Goal: Entertainment & Leisure: Consume media (video, audio)

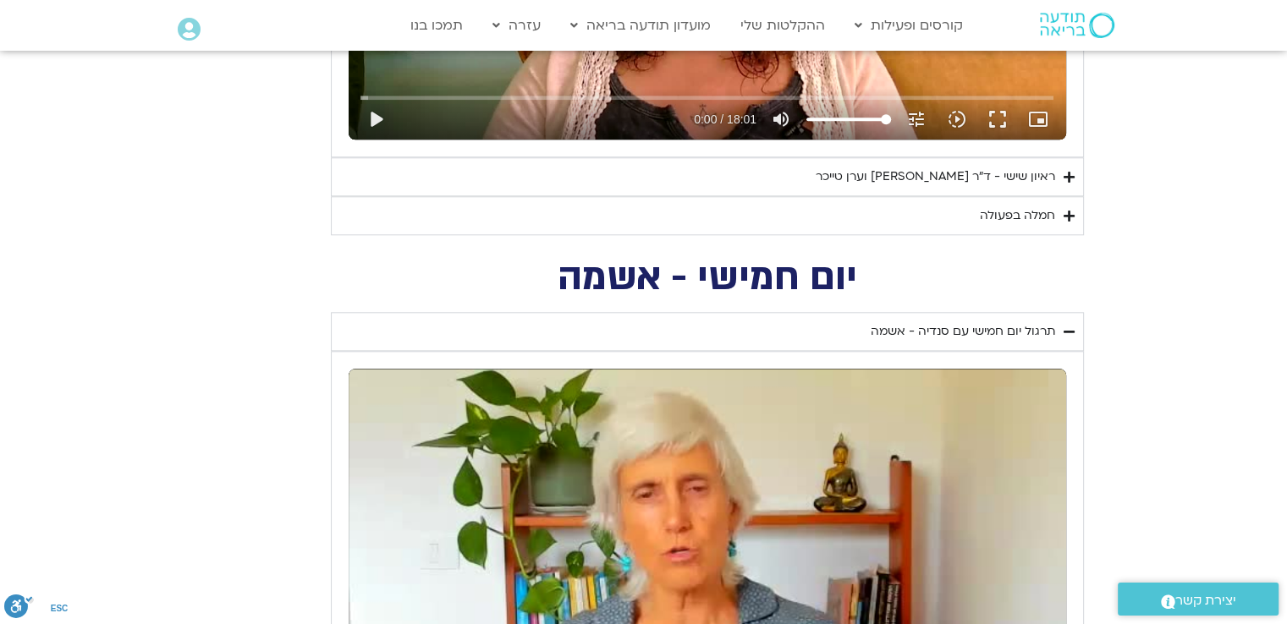
scroll to position [1607, 0]
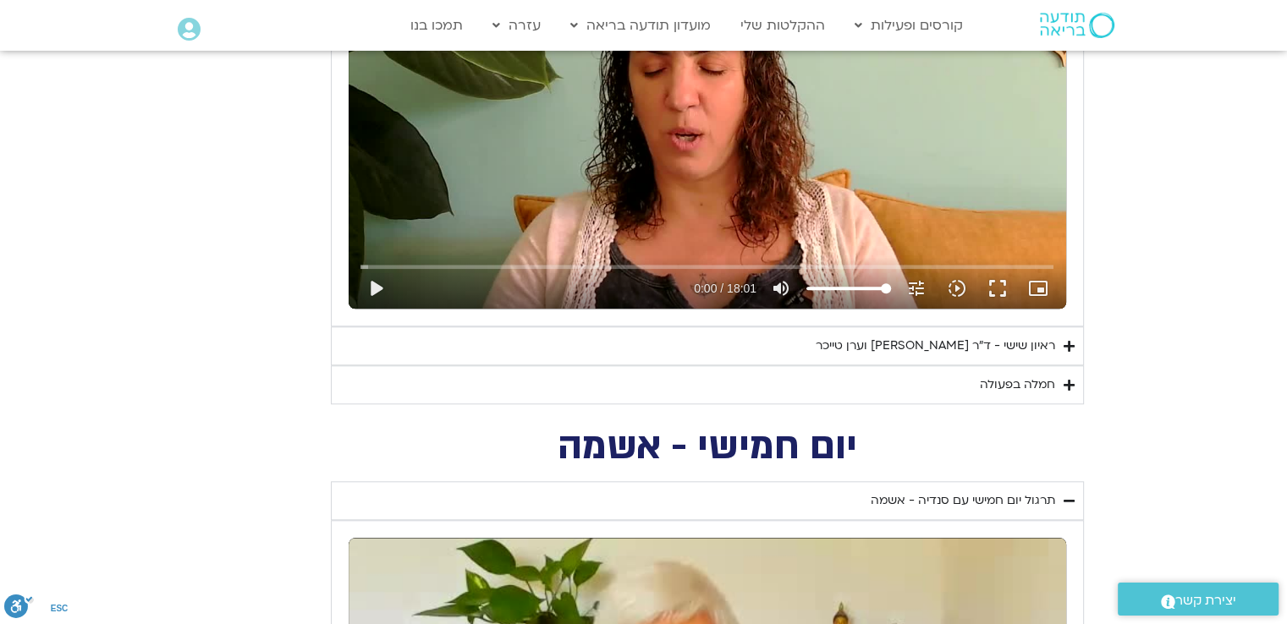
click at [1065, 342] on icon "Accordion. Open links with Enter or Space, close with Escape, and navigate with…" at bounding box center [1068, 346] width 11 height 13
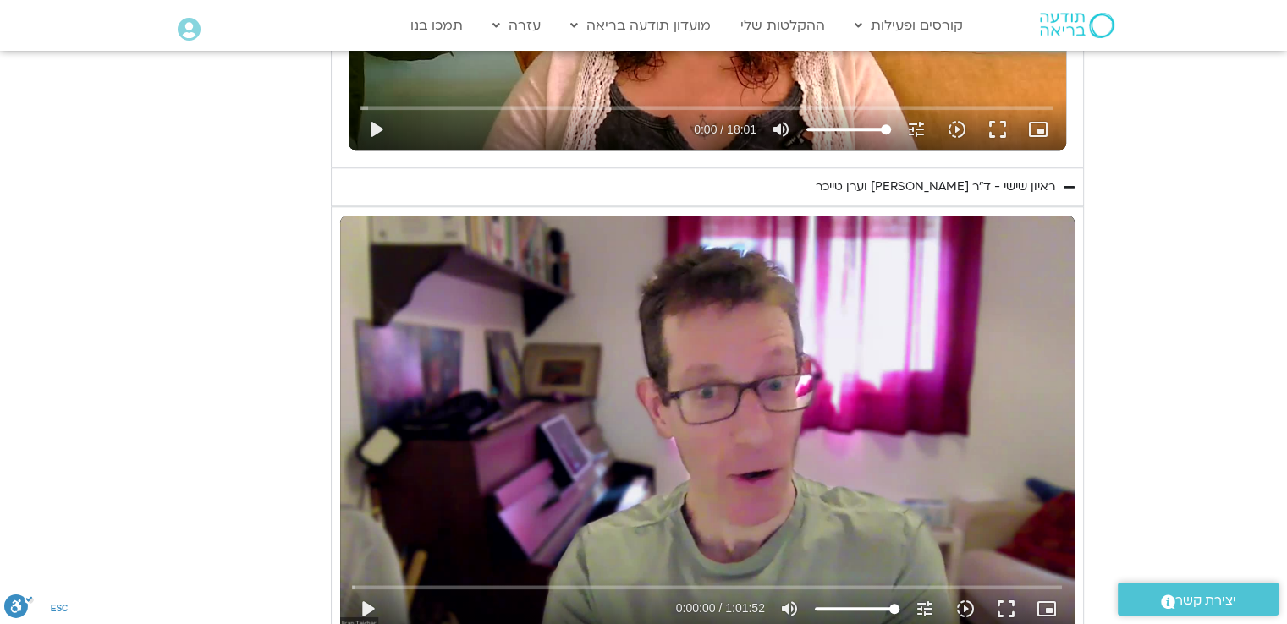
scroll to position [1776, 0]
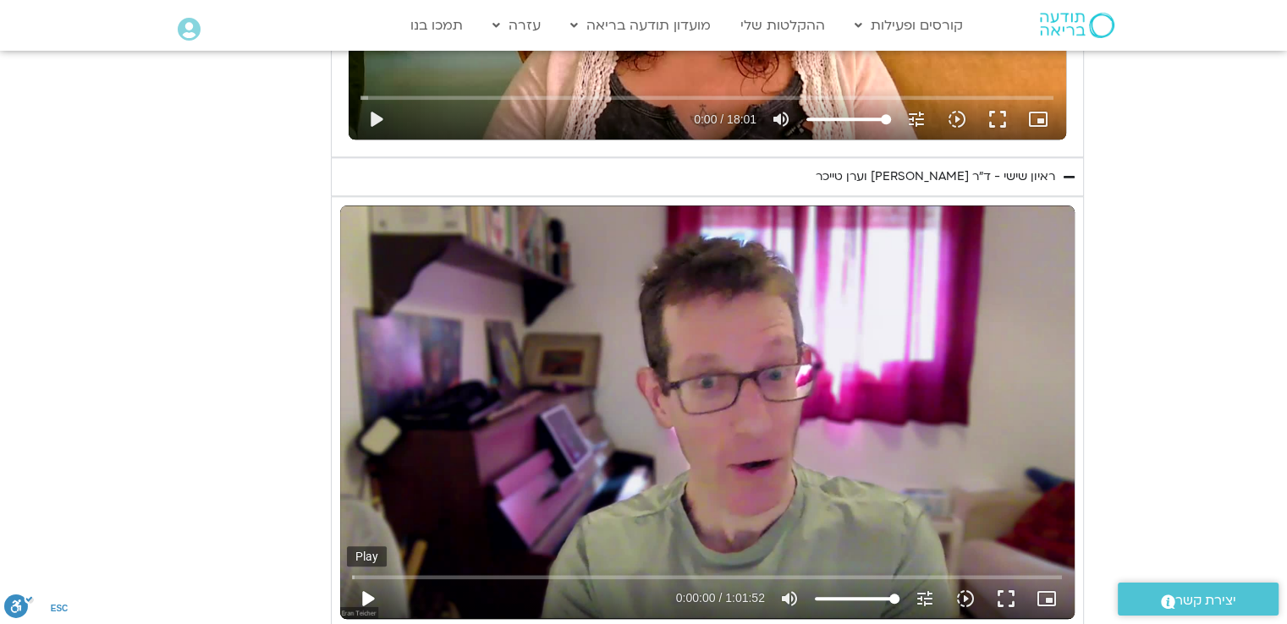
click at [371, 594] on button "play_arrow" at bounding box center [367, 599] width 41 height 41
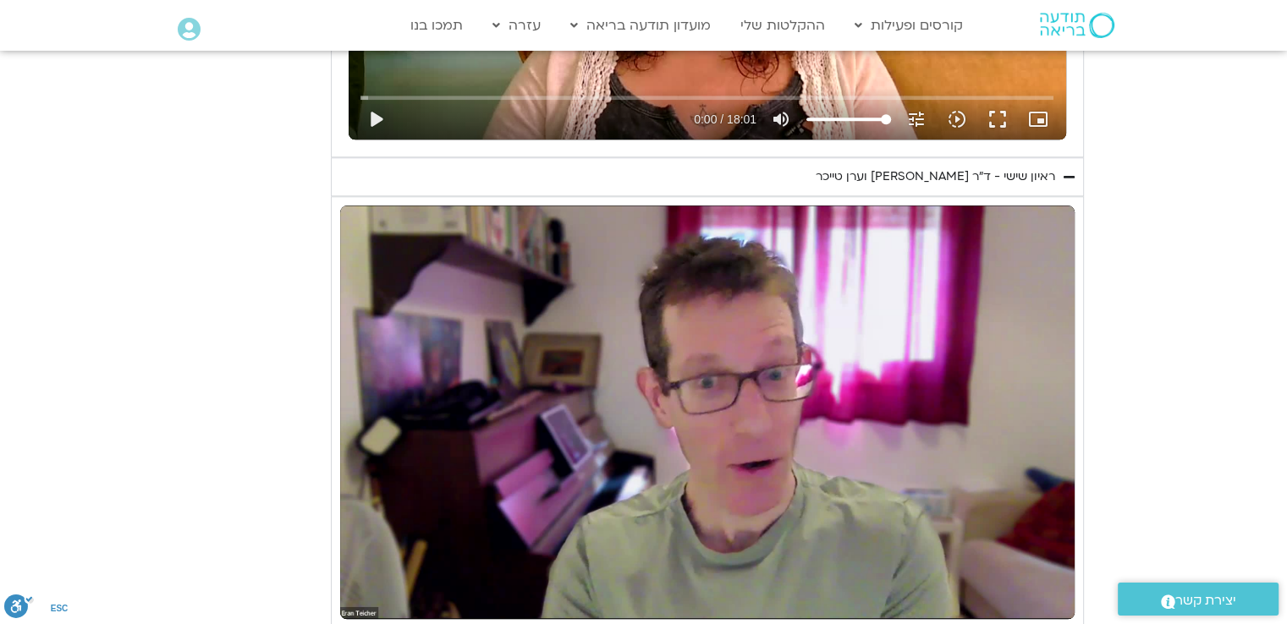
click at [287, 487] on div "יום שישי - הכרת הטוב תרגול יום שישי עם אלה - הכרת הטוב נא להזין כתובת אימייל כד…" at bounding box center [644, 148] width 880 height 1039
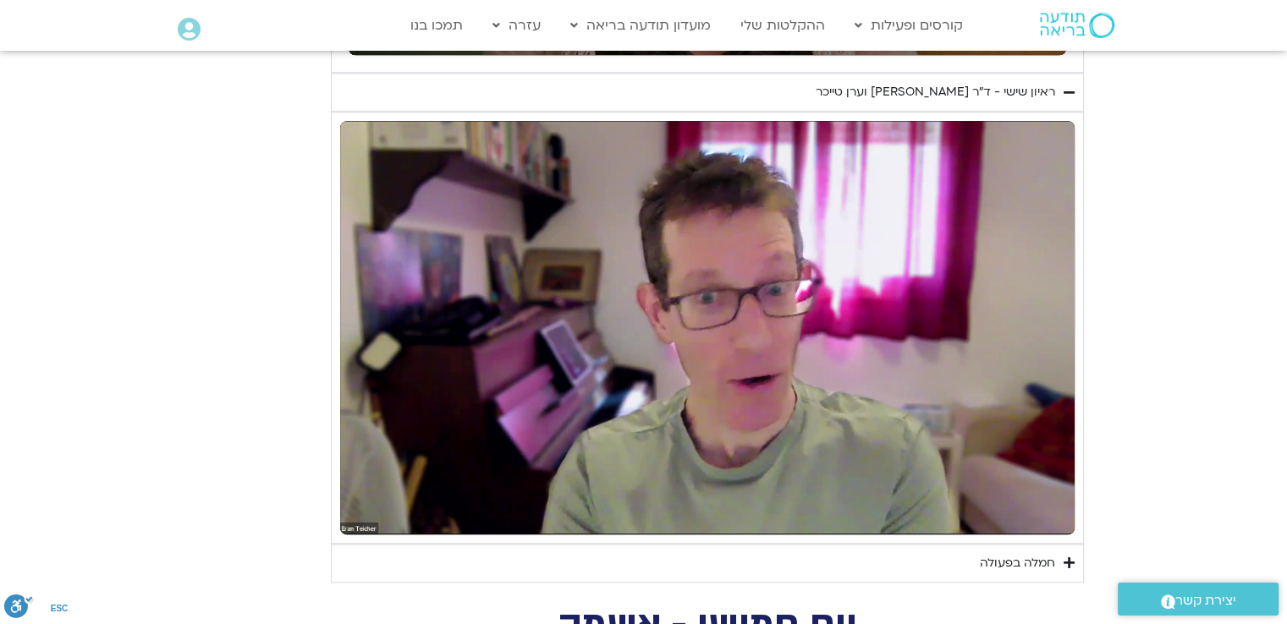
click at [159, 475] on section "יום שישי - הכרת הטוב תרגול יום שישי עם אלה - הכרת הטוב נא להזין כתובת אימייל כד…" at bounding box center [643, 63] width 1287 height 1039
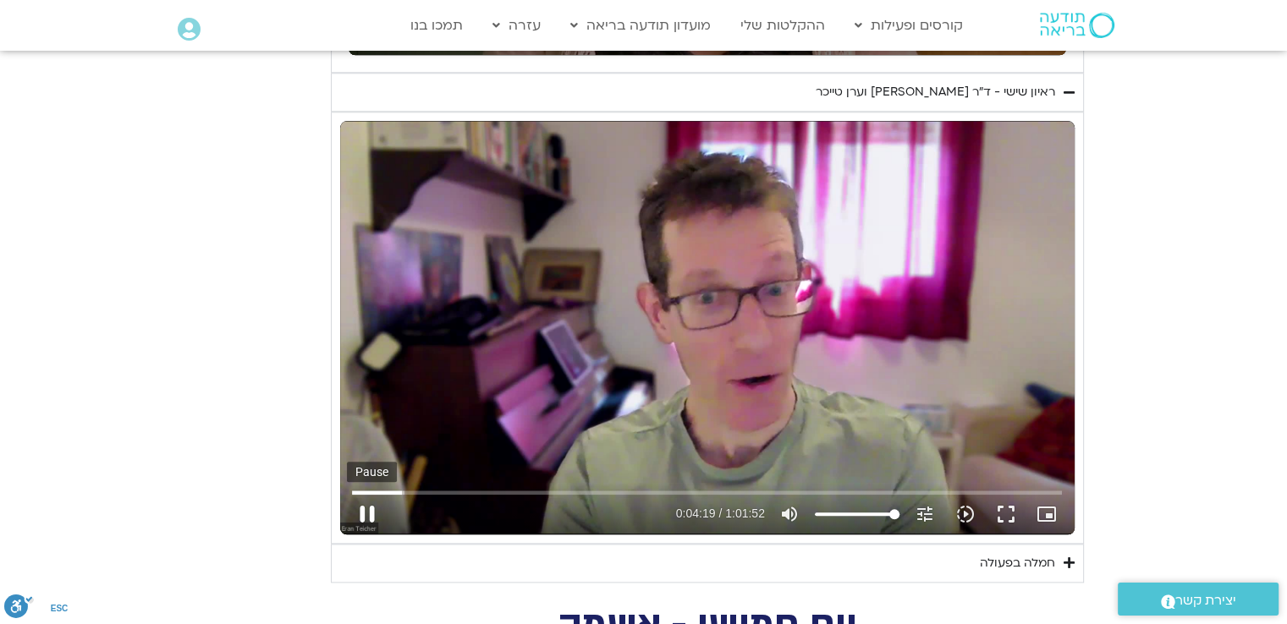
click at [370, 513] on button "pause" at bounding box center [367, 514] width 41 height 41
click at [363, 509] on button "play_arrow" at bounding box center [367, 514] width 41 height 41
click at [365, 512] on button "pause" at bounding box center [367, 514] width 41 height 41
click at [365, 517] on button "play_arrow" at bounding box center [367, 514] width 41 height 41
type input "1019.163724"
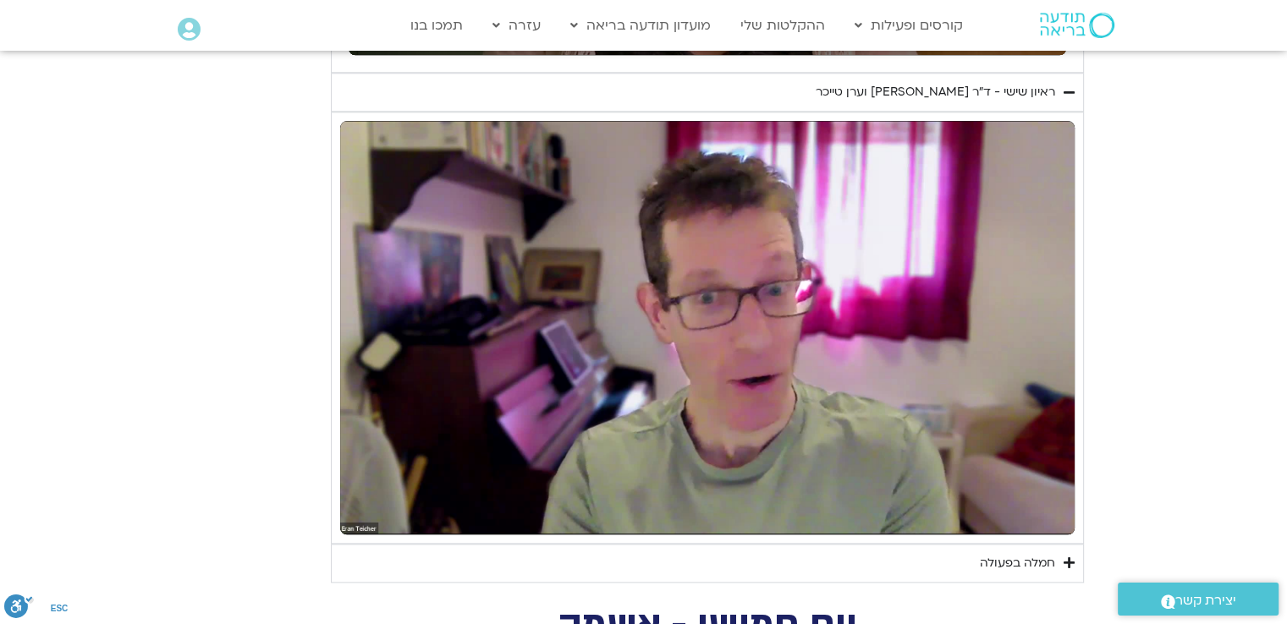
click at [1039, 610] on h2 "יום חמישי - אשמה" at bounding box center [707, 625] width 753 height 35
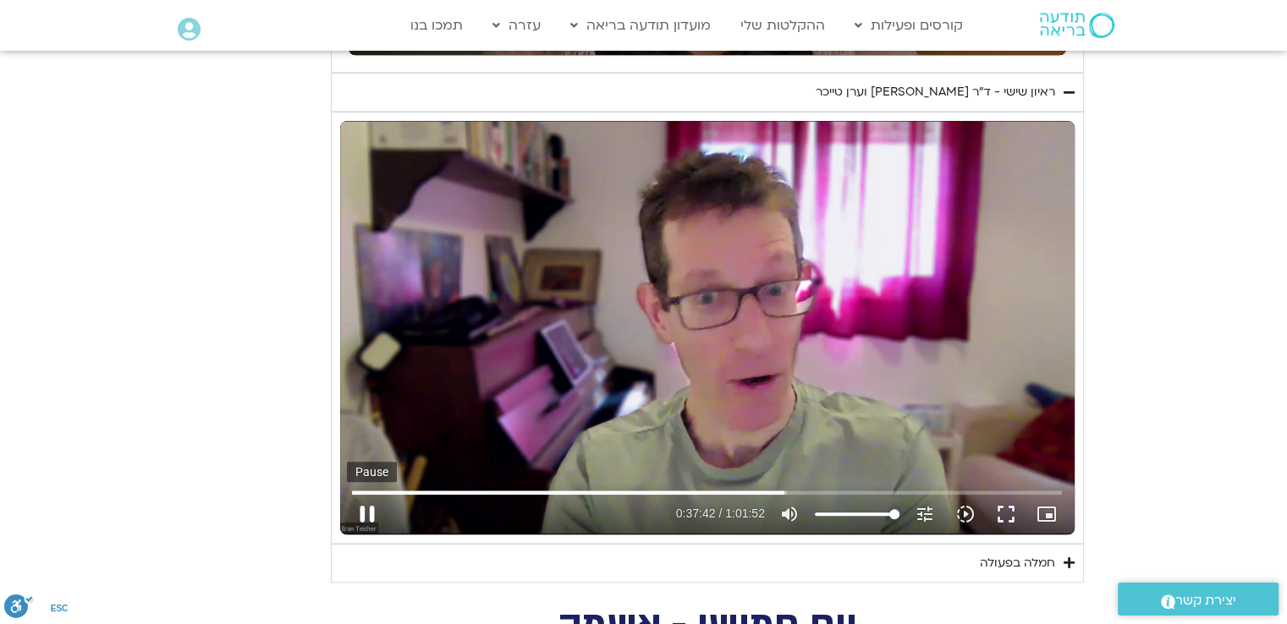
click at [379, 507] on button "pause" at bounding box center [367, 514] width 41 height 41
click at [361, 511] on button "play_arrow" at bounding box center [367, 514] width 41 height 41
click at [366, 517] on button "pause" at bounding box center [367, 514] width 41 height 41
drag, startPoint x: 370, startPoint y: 504, endPoint x: 365, endPoint y: 517, distance: 13.4
click at [369, 505] on button "play_arrow" at bounding box center [367, 514] width 41 height 41
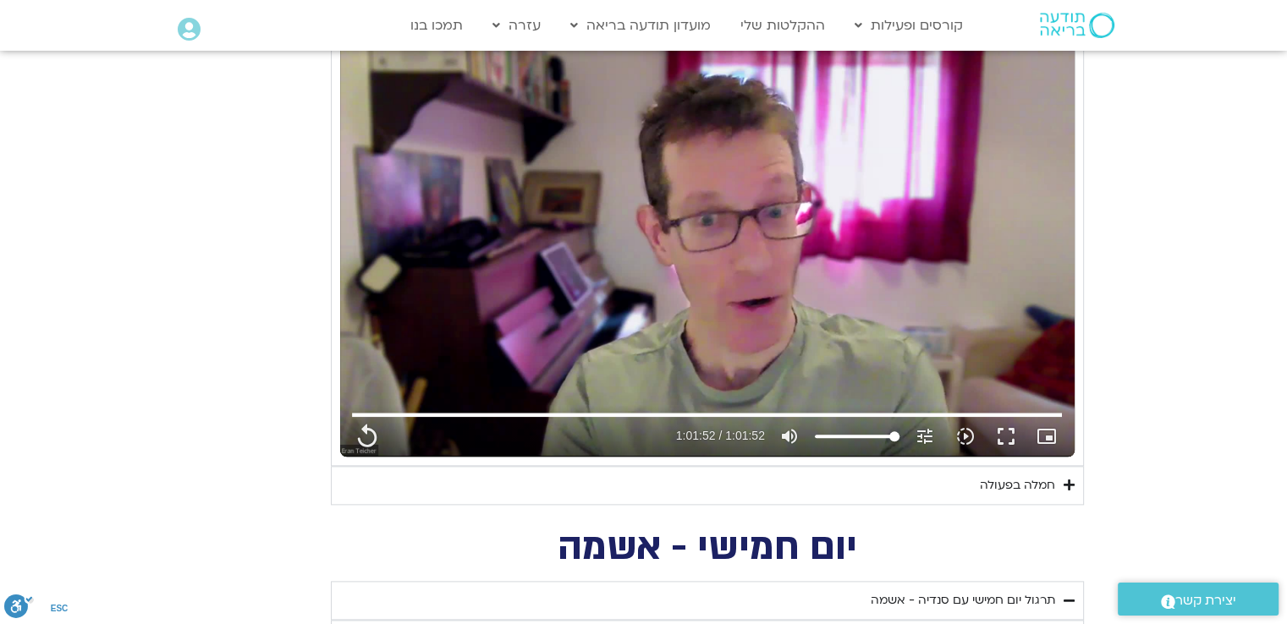
scroll to position [2030, 0]
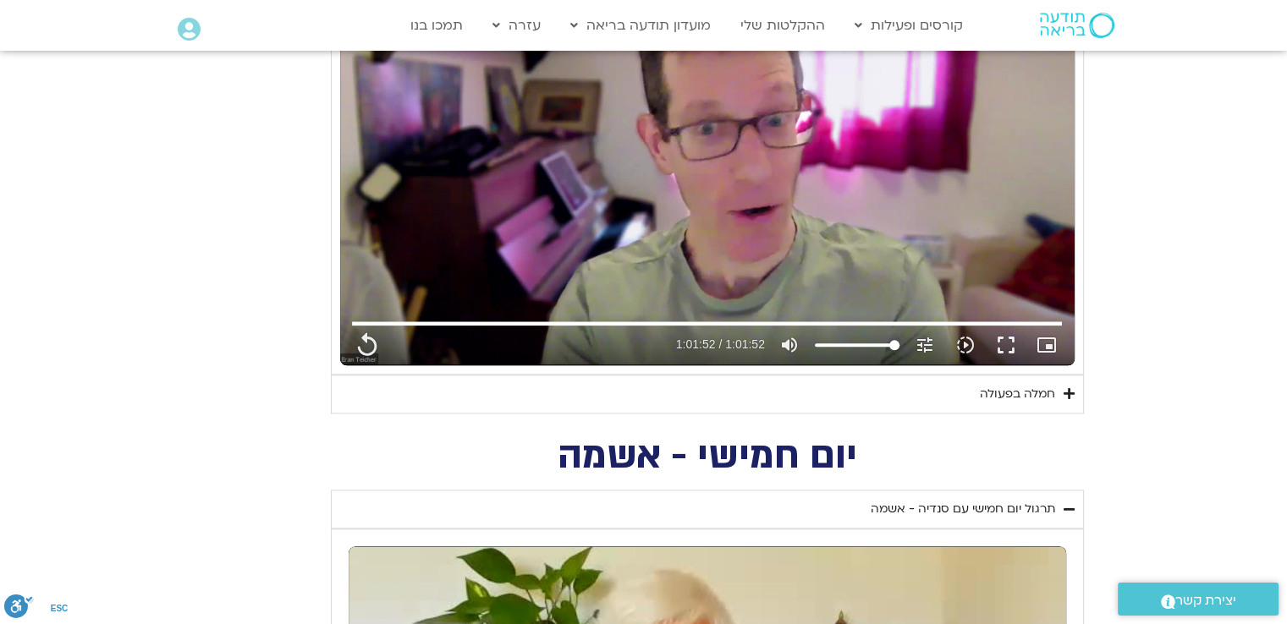
click at [1031, 390] on div "חמלה בפעולה" at bounding box center [1016, 394] width 75 height 20
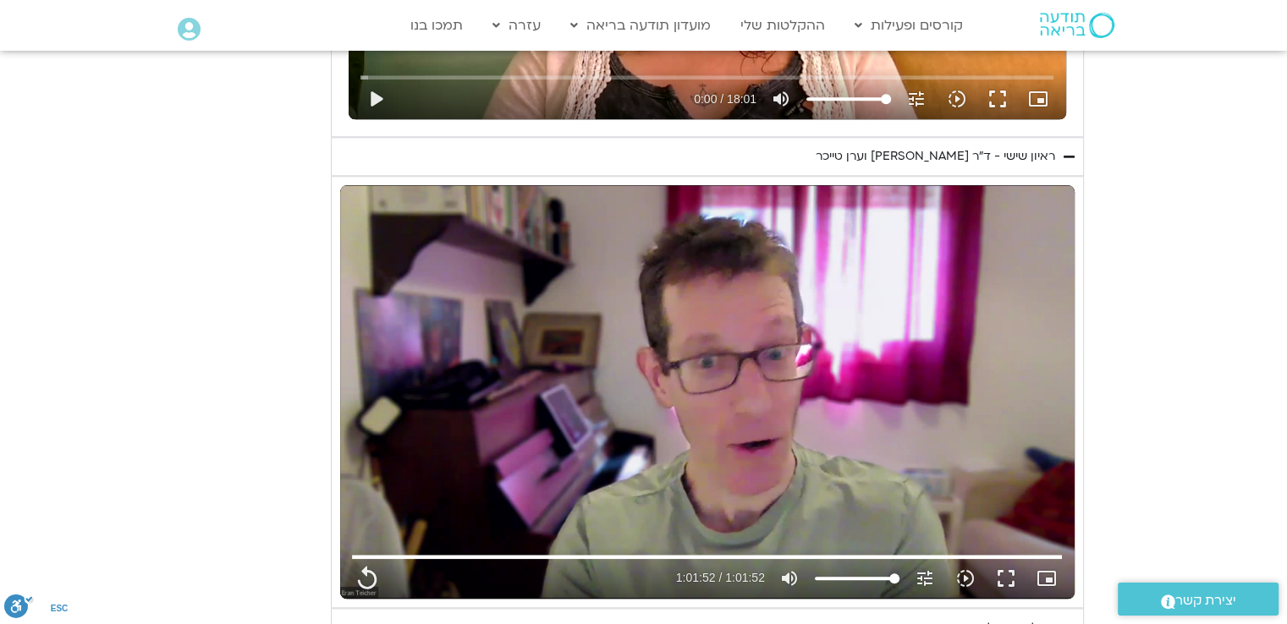
scroll to position [1692, 0]
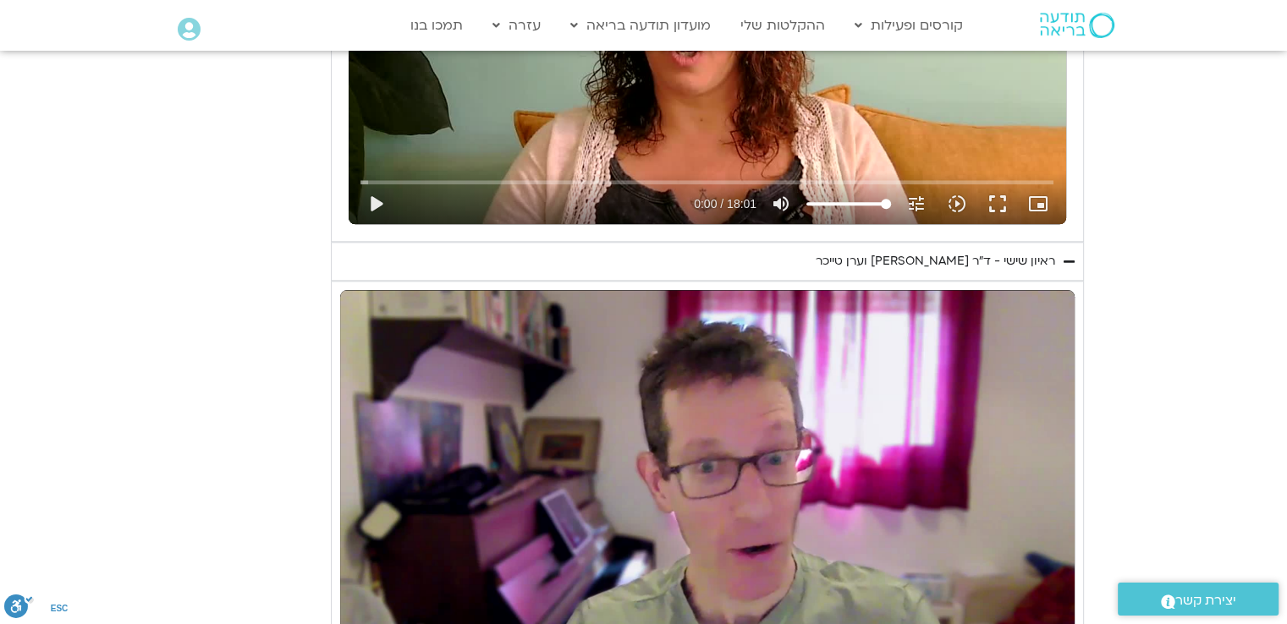
drag, startPoint x: 1062, startPoint y: 257, endPoint x: 1062, endPoint y: 268, distance: 11.0
click at [1064, 257] on icon "Accordion. Open links with Enter or Space, close with Escape, and navigate with…" at bounding box center [1068, 261] width 11 height 13
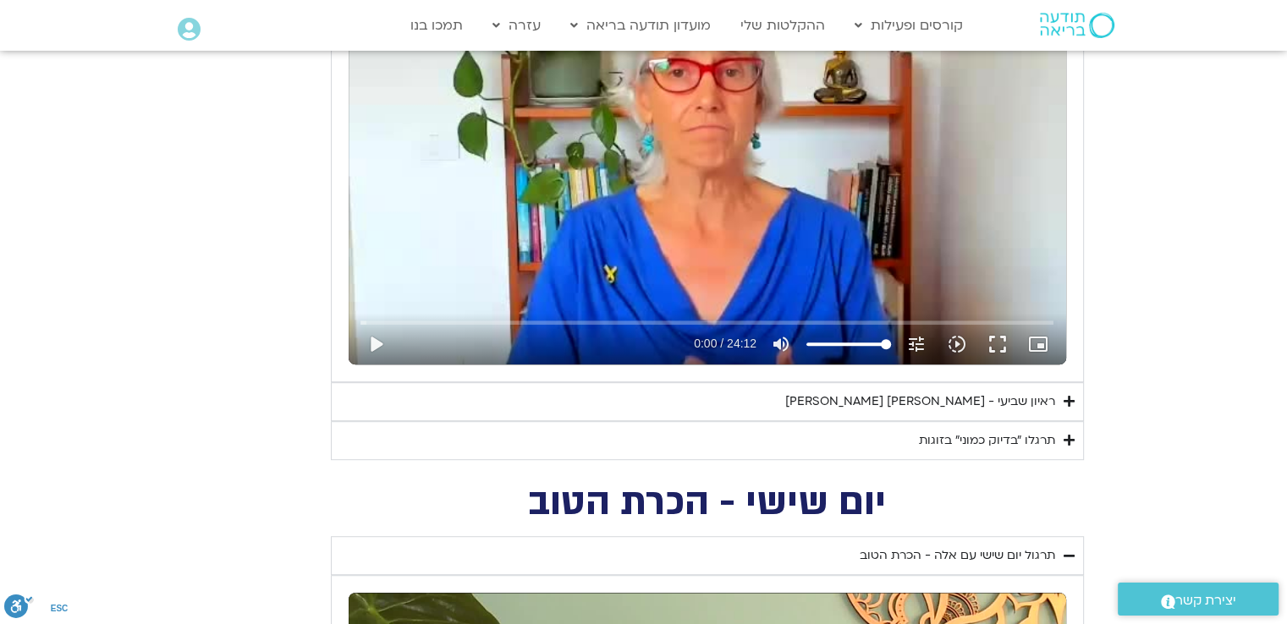
scroll to position [930, 0]
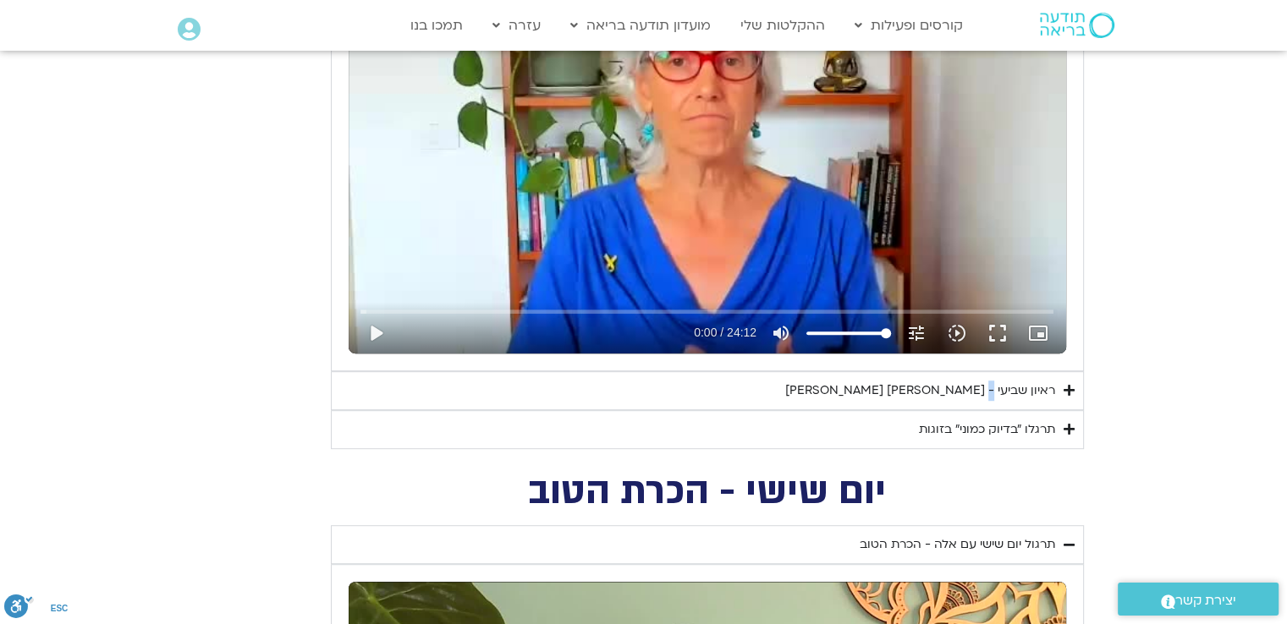
drag, startPoint x: 993, startPoint y: 389, endPoint x: 957, endPoint y: 422, distance: 48.5
click at [995, 390] on div "ראיון שביעי - [PERSON_NAME] [PERSON_NAME]" at bounding box center [920, 391] width 270 height 20
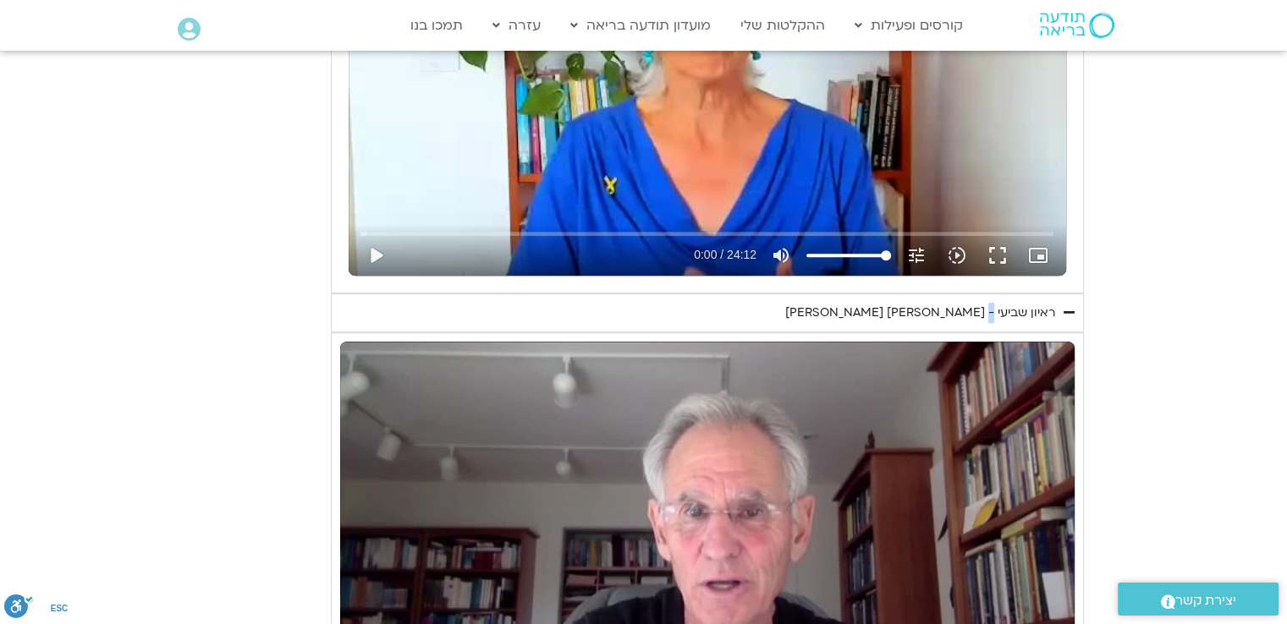
scroll to position [1184, 0]
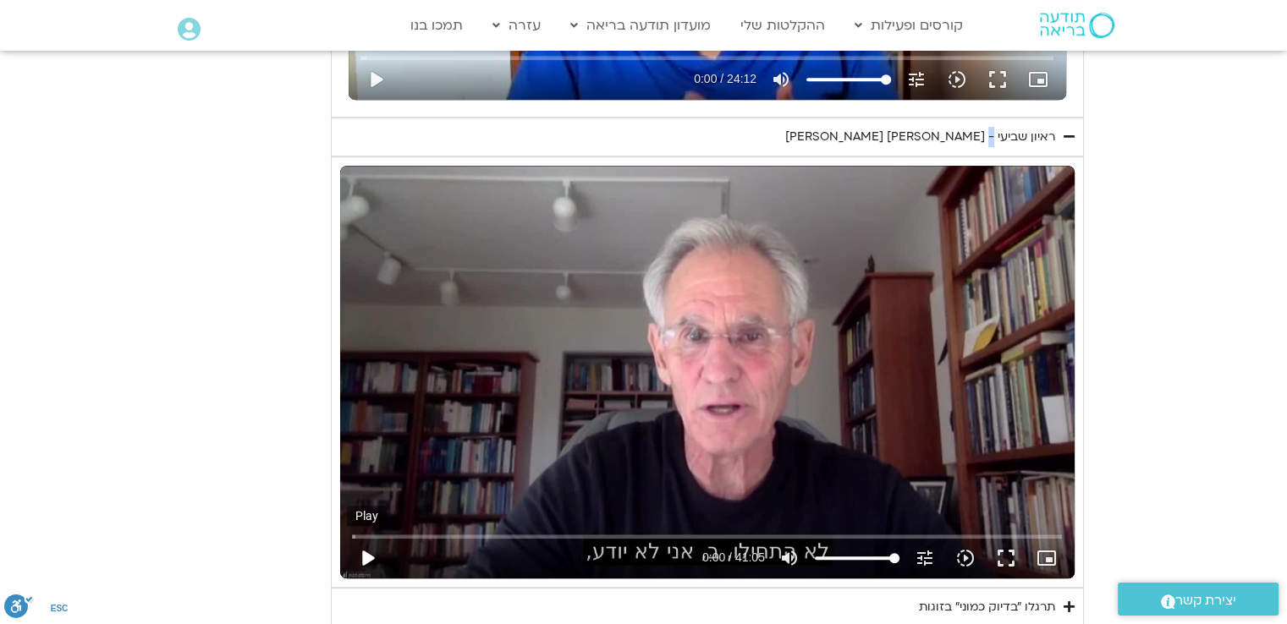
drag, startPoint x: 374, startPoint y: 552, endPoint x: 372, endPoint y: 562, distance: 10.3
click at [373, 554] on button "play_arrow" at bounding box center [367, 558] width 41 height 41
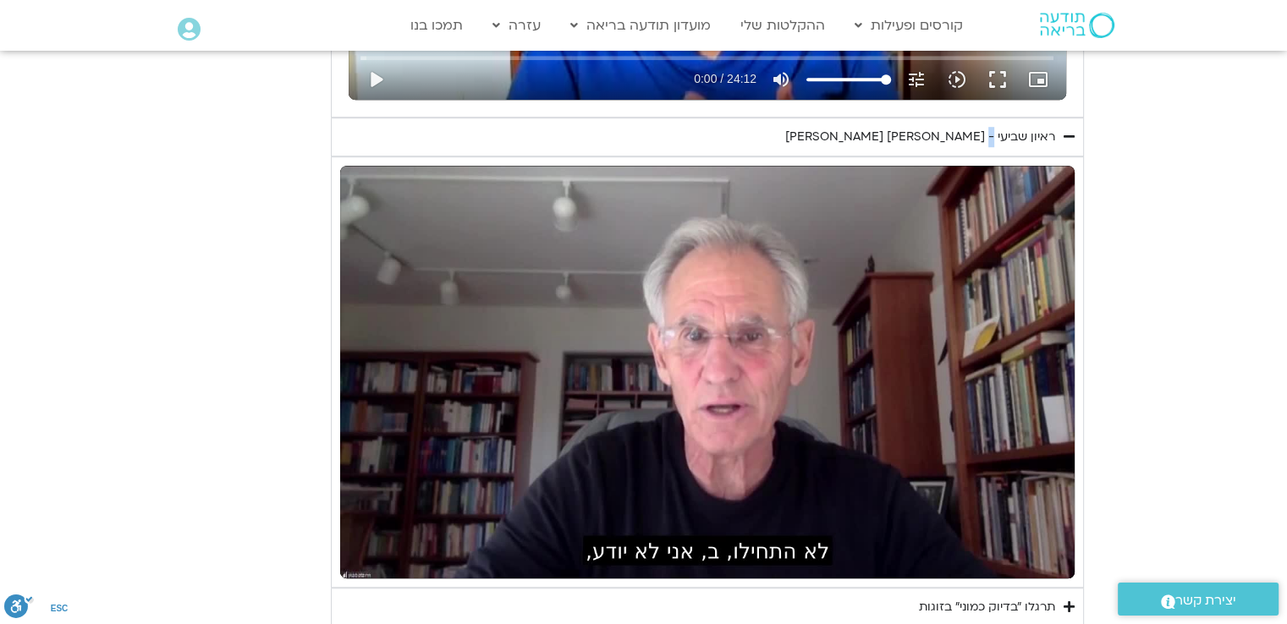
type input "3712.76"
type input "0.736571"
type input "3712.76"
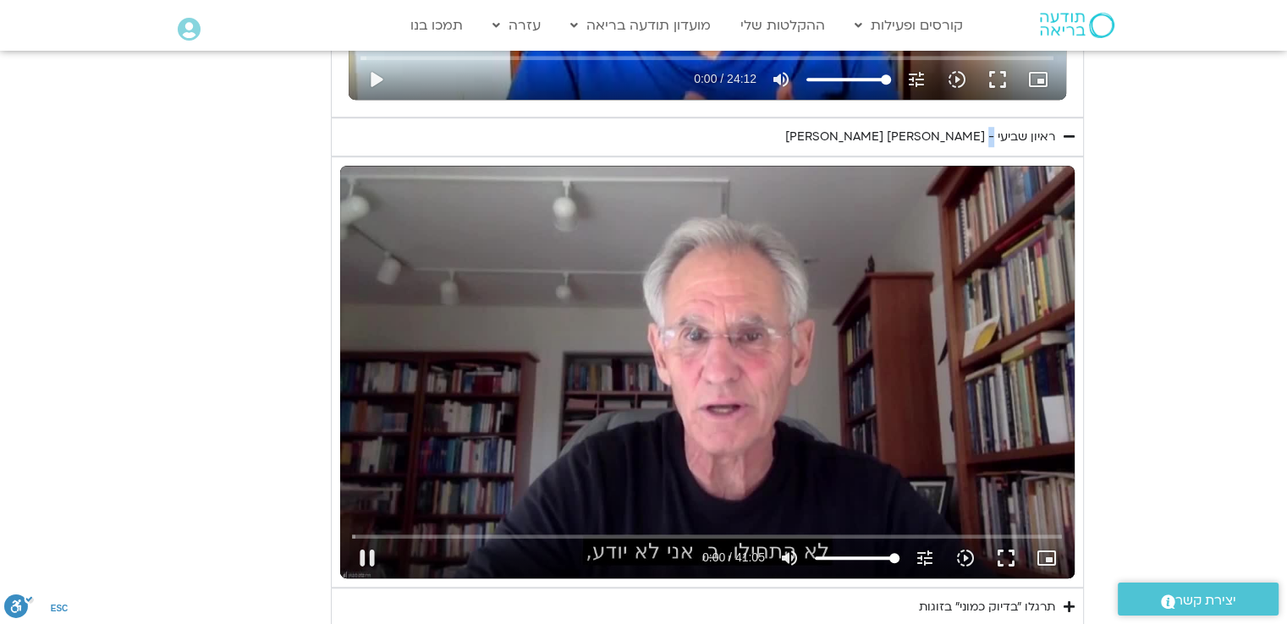
type input "0.851534"
type input "3712.76"
type input "0.961241"
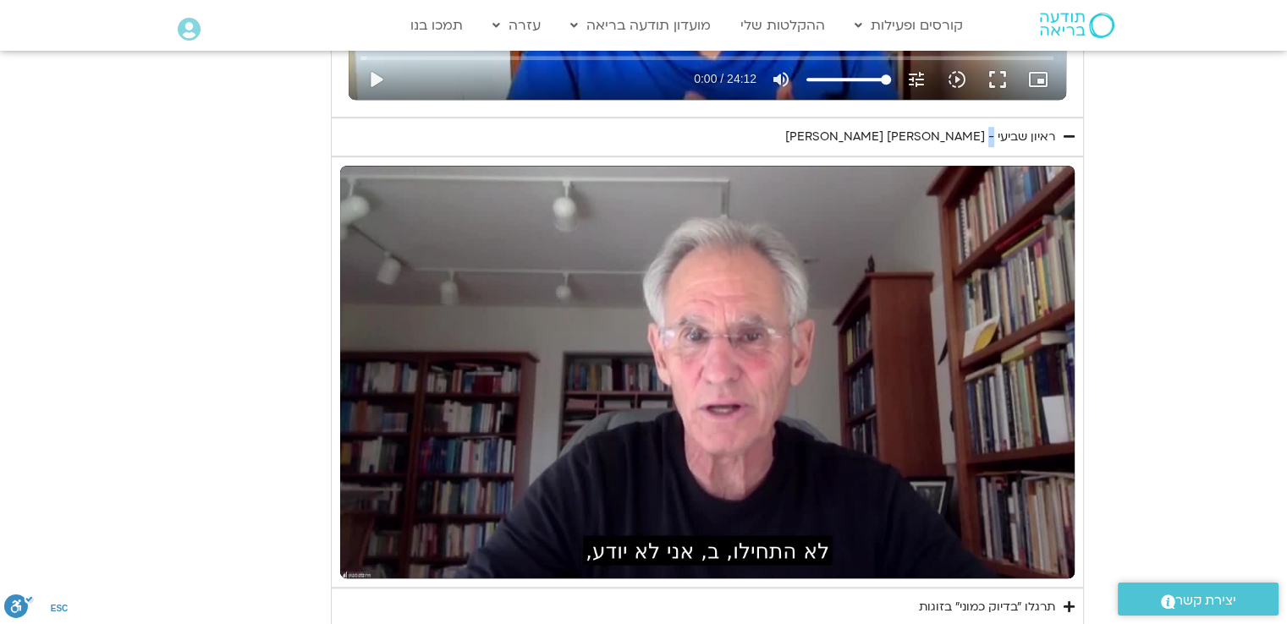
type input "3712.76"
type input "3.900459"
type input "3712.76"
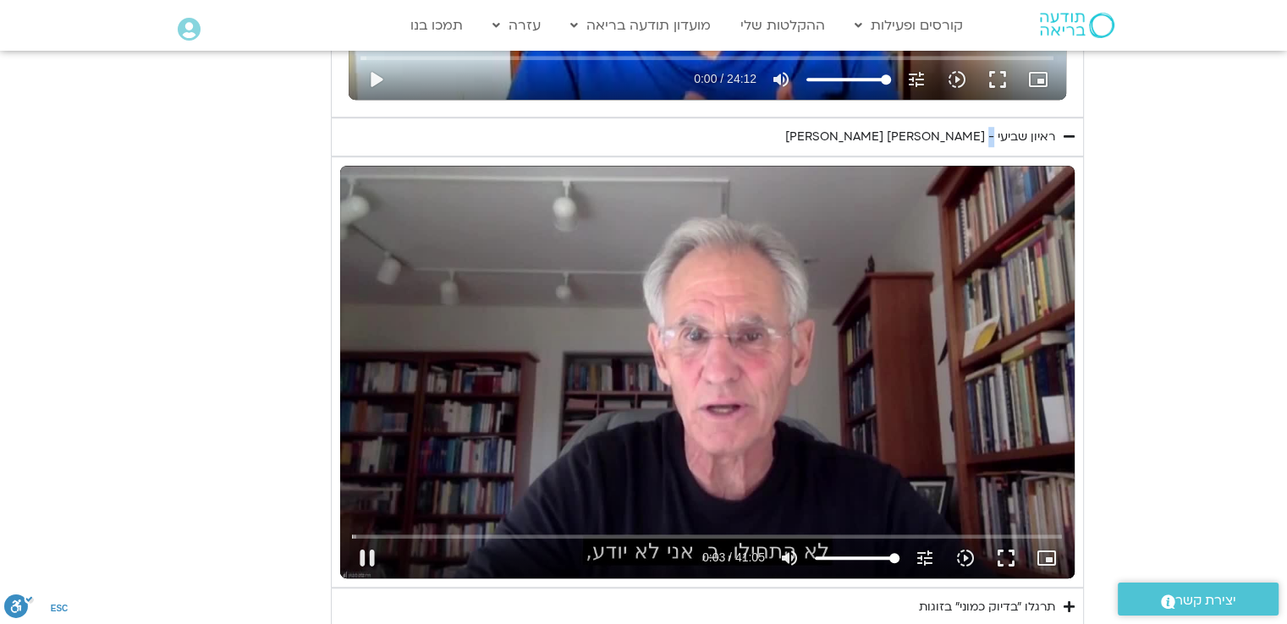
type input "4.033219"
type input "3712.76"
type input "4.178304"
type input "3712.76"
type input "4.311256"
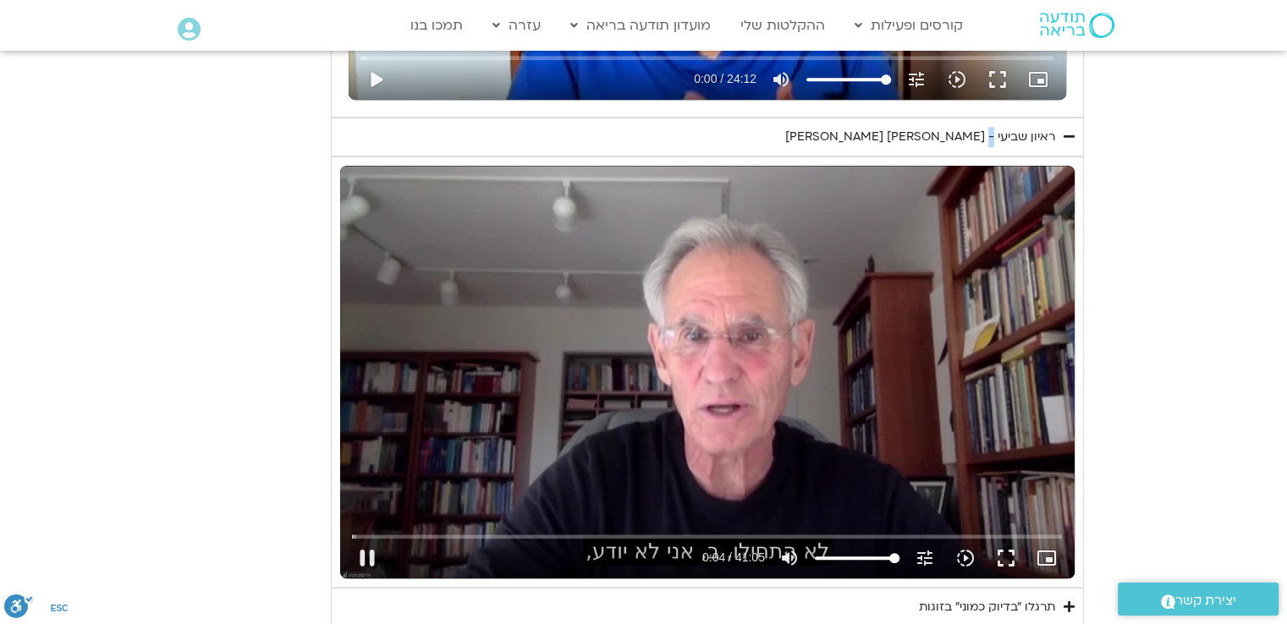
type input "3712.76"
type input "4.446019"
type input "3712.76"
type input "4.567971"
type input "3712.76"
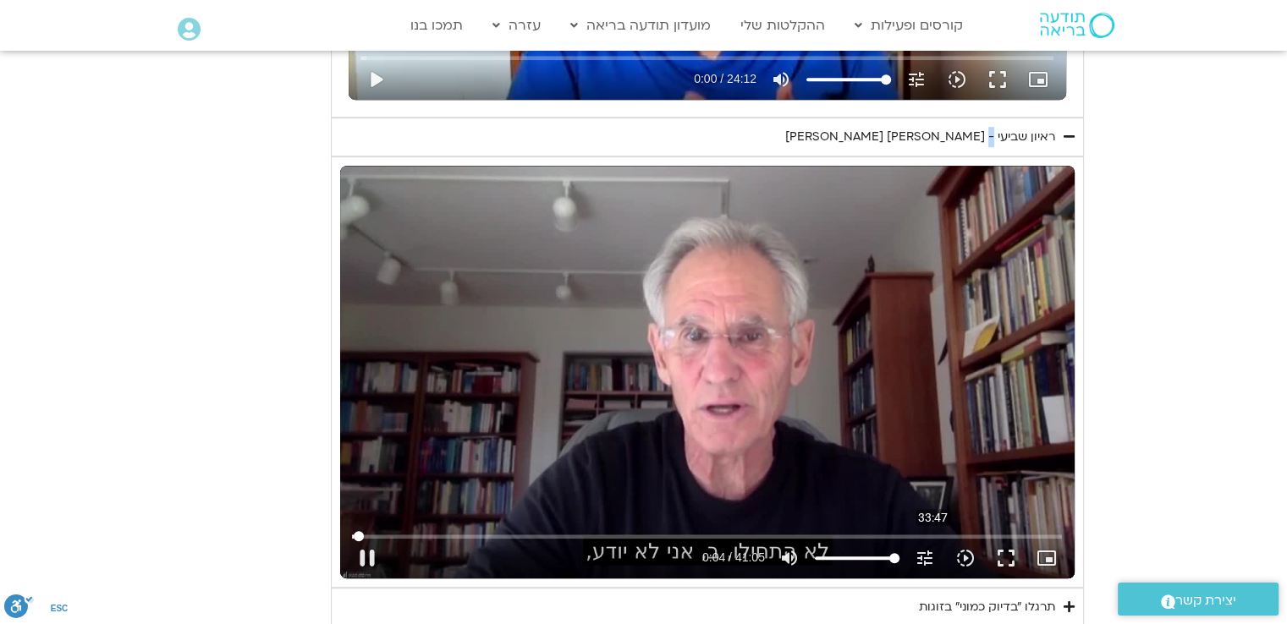
type input "4.697523"
type input "3712.76"
type input "4.82735"
type input "3712.76"
type input "4.957507"
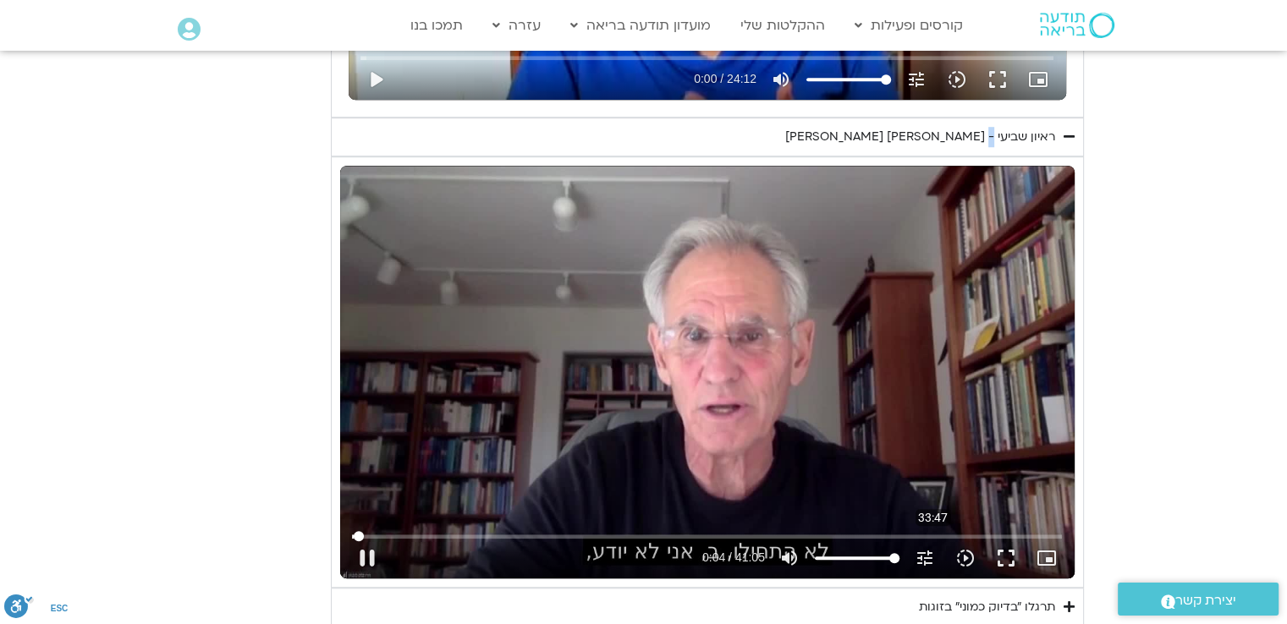
type input "3712.76"
type input "5.085428"
type input "3712.76"
type input "5.214392"
type input "3712.76"
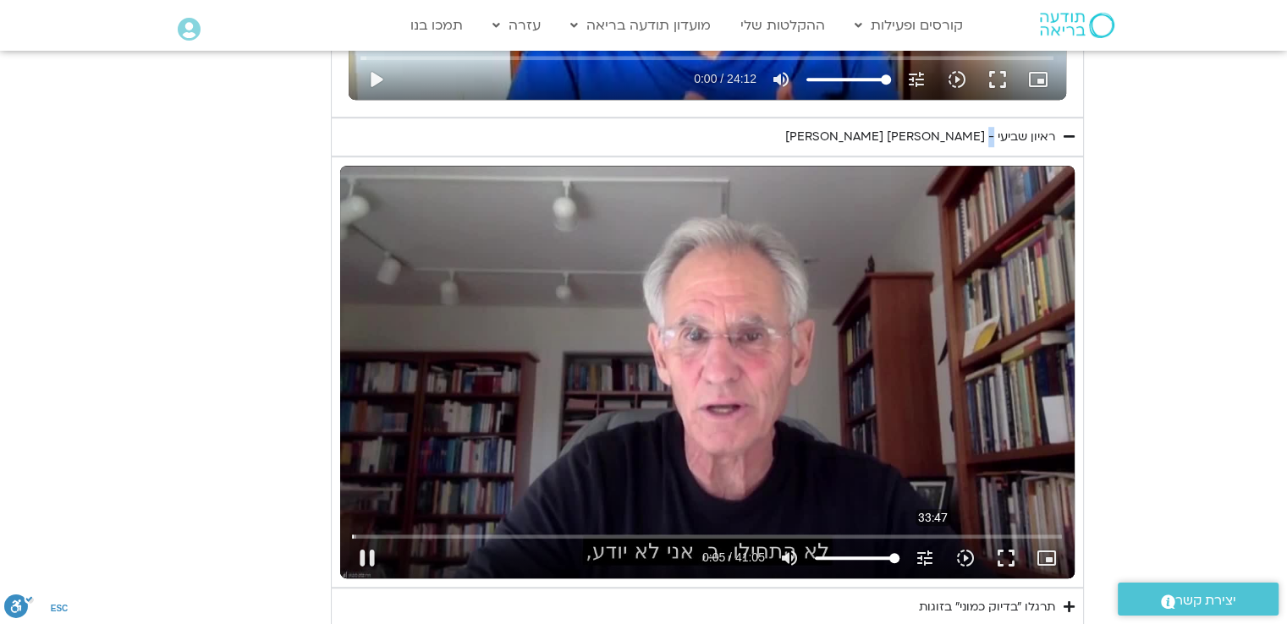
type input "5.359119"
type input "3712.76"
type input "5.37618"
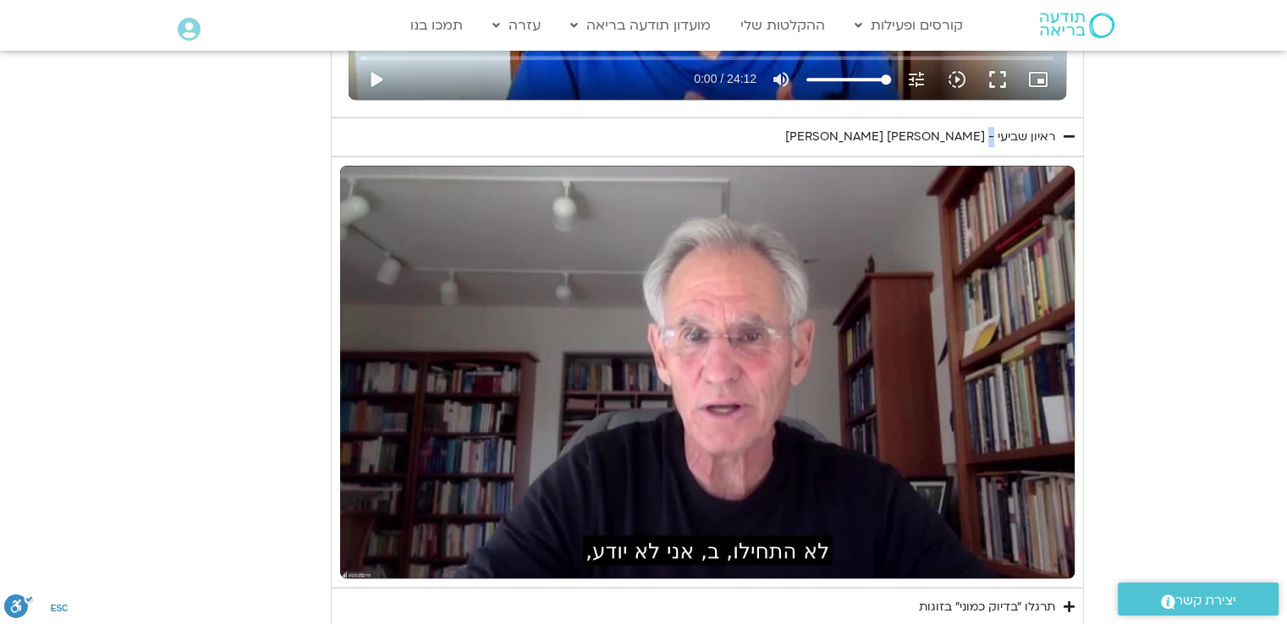
type input "3712.76"
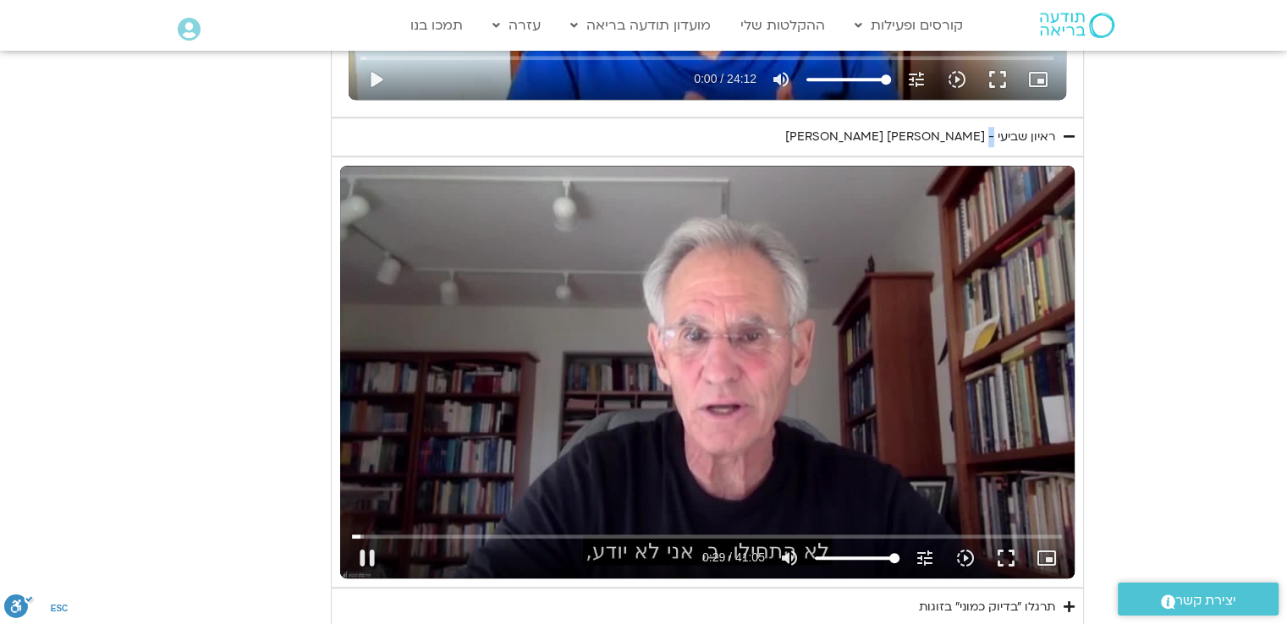
type input "30.057778"
type input "3712.76"
type input "30.179654"
type input "3712.76"
type input "30.314196"
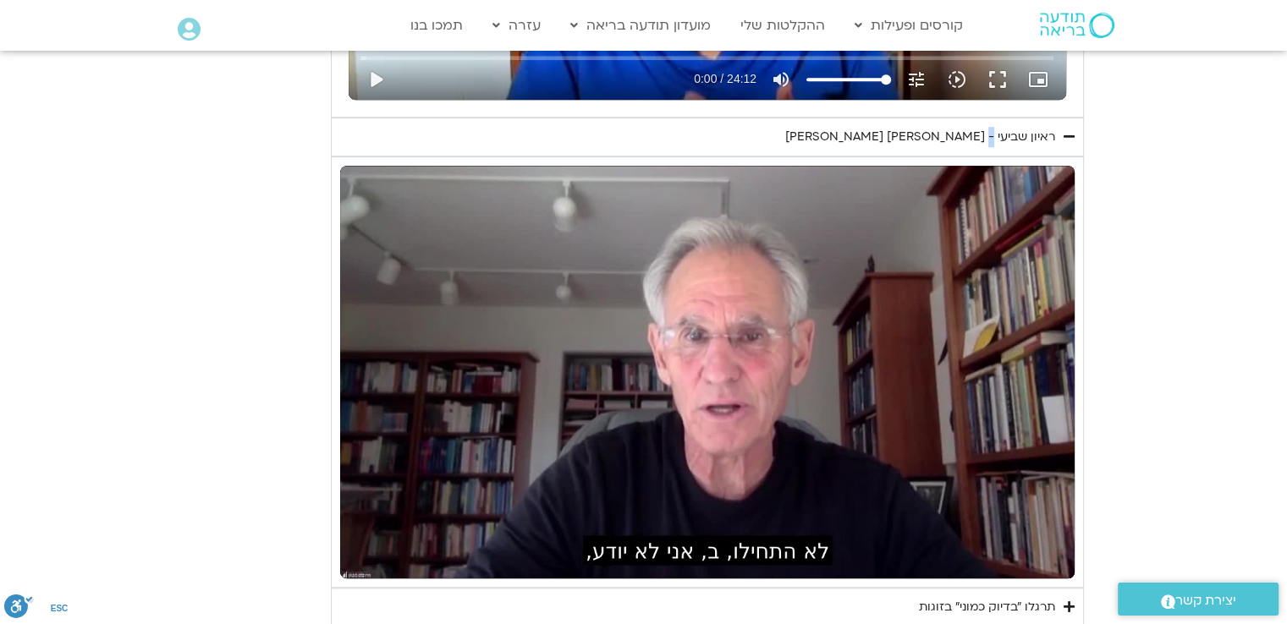
type input "3712.76"
type input "387.641007"
type input "3712.76"
type input "387.981547"
type input "3712.76"
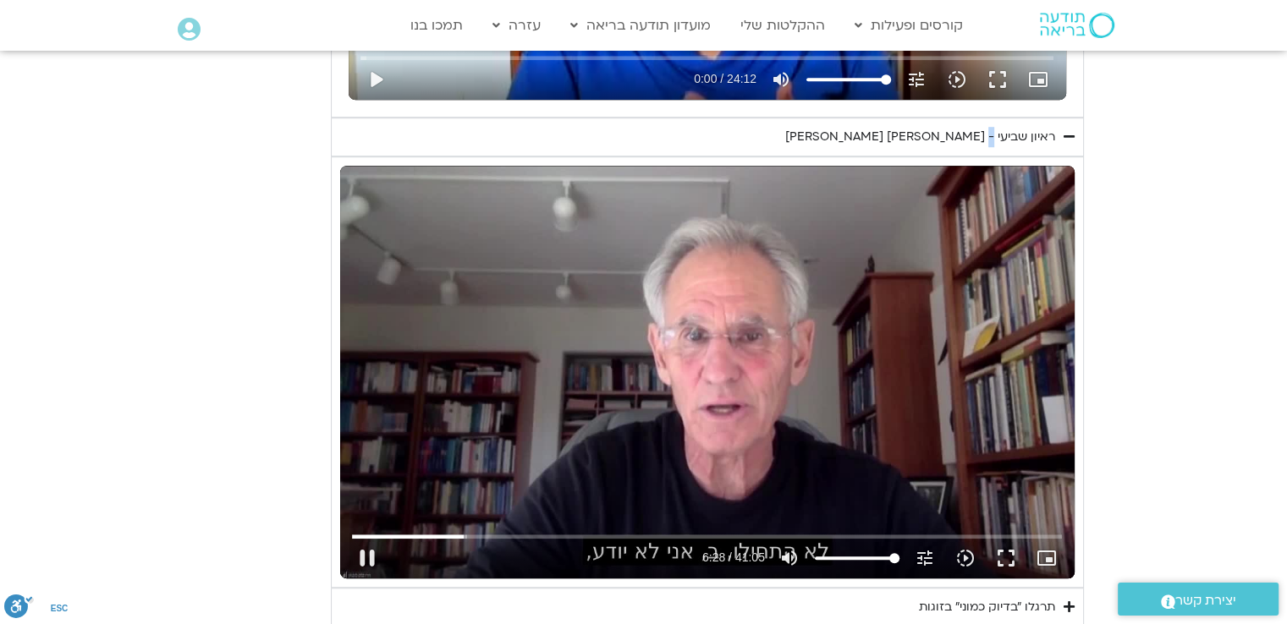
type input "388.067698"
type input "3712.76"
type input "388.26096"
type input "3712.76"
type input "388.386063"
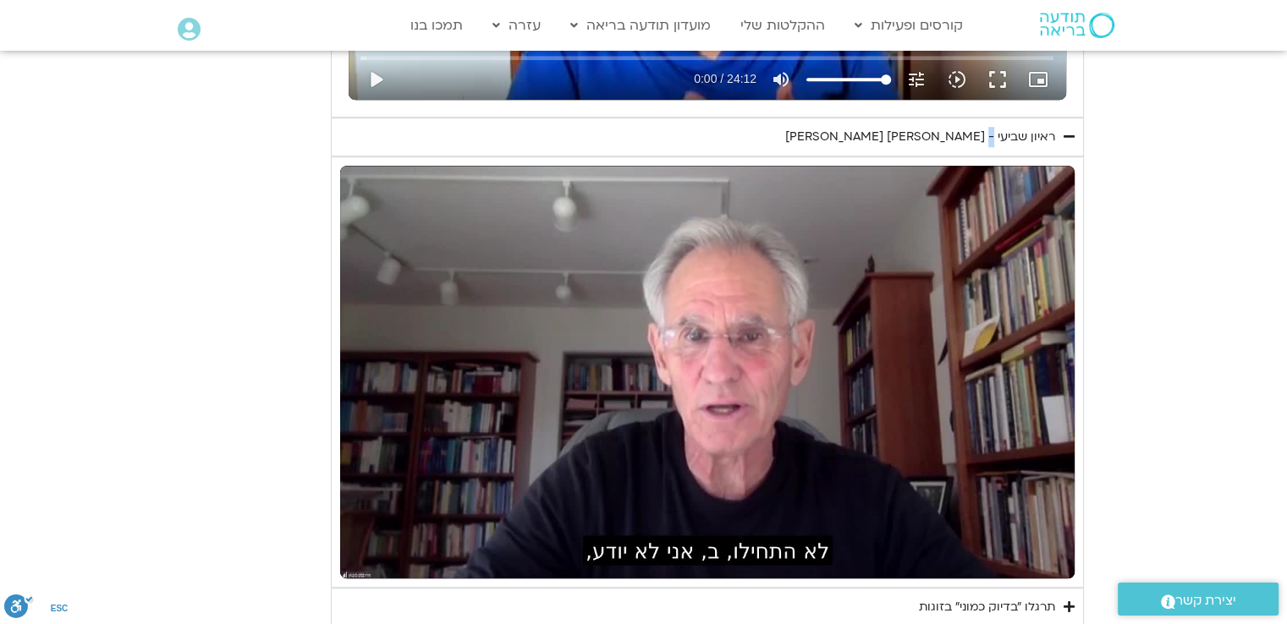
type input "3712.76"
type input "388.794467"
type input "3712.76"
type input "388.923719"
type input "3712.76"
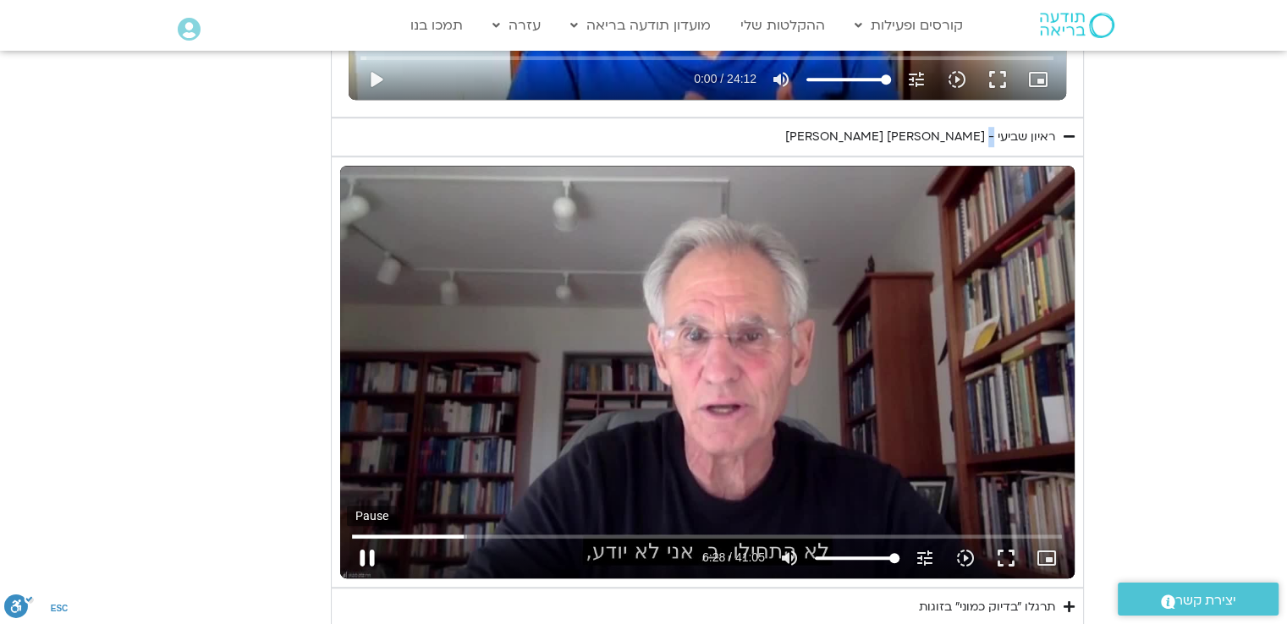
type input "389.0732"
type input "3712.76"
type input "389.180633"
type input "3712.76"
type input "389.328959"
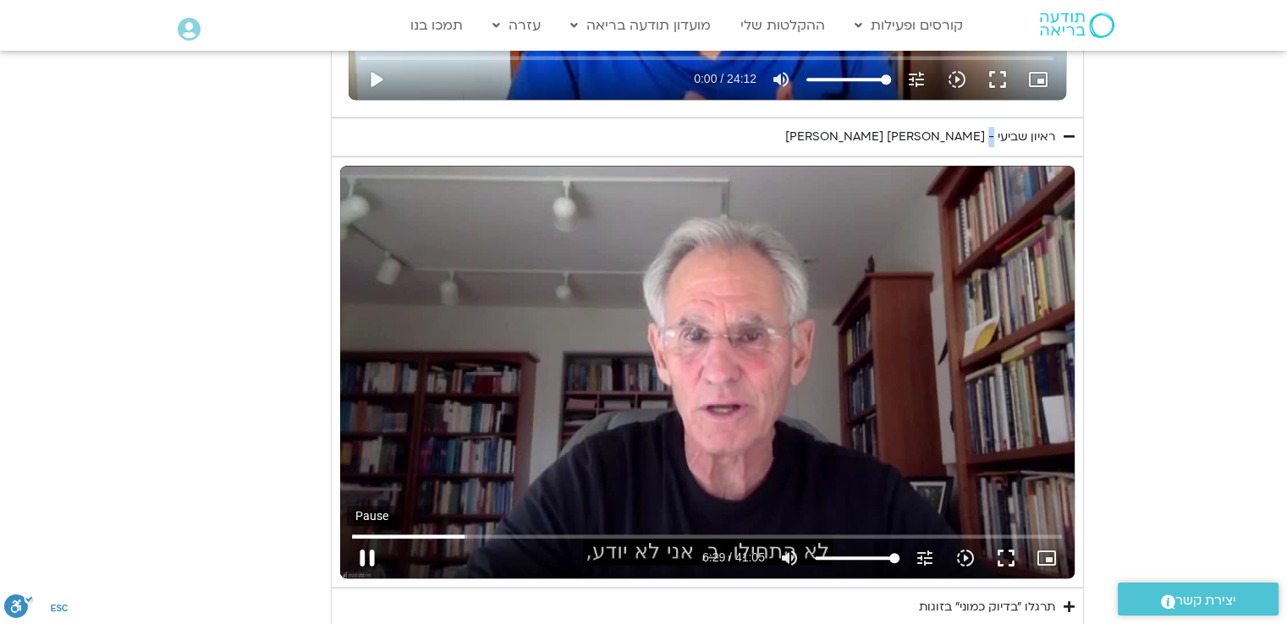
type input "3712.76"
type input "389.456515"
type input "3712.76"
type input "389.578066"
type input "3712.76"
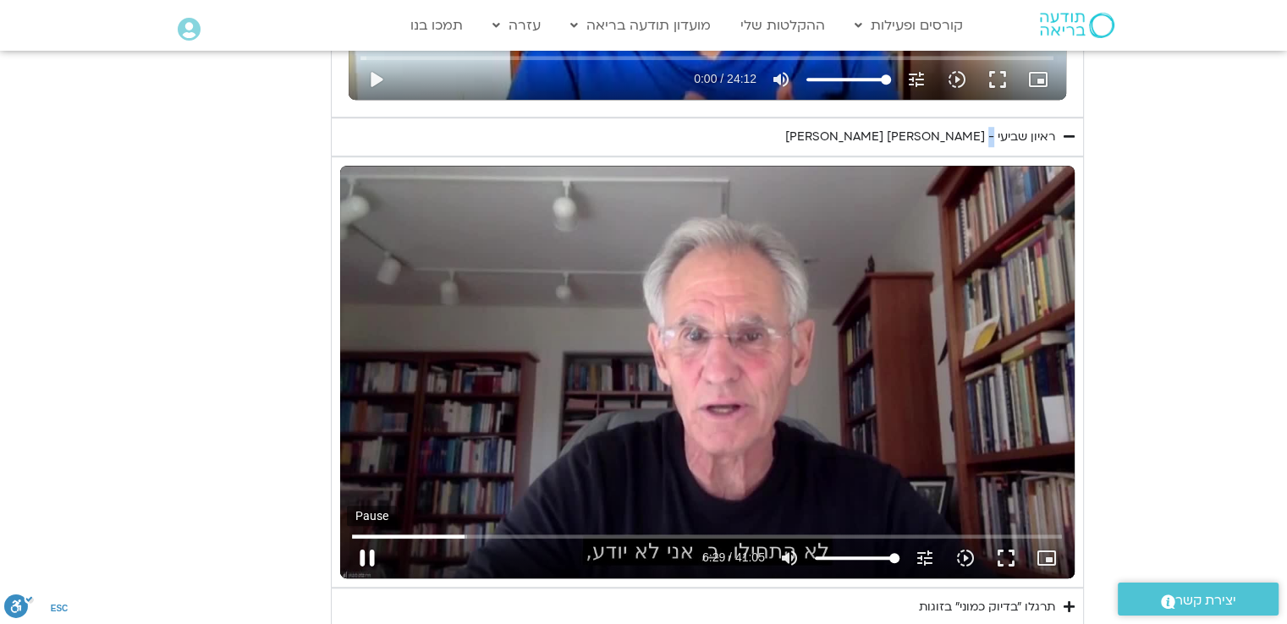
click at [370, 555] on button "pause" at bounding box center [367, 558] width 41 height 41
type input "389.709699"
drag, startPoint x: 1149, startPoint y: 160, endPoint x: 985, endPoint y: 270, distance: 198.2
click at [1149, 161] on section "יום שביעי - חיבור ונפרדות תרגול יום שביעי עם סנדיה - חיבור ונפרדות נא להזין כתו…" at bounding box center [643, 107] width 1287 height 1039
type input "3712.76"
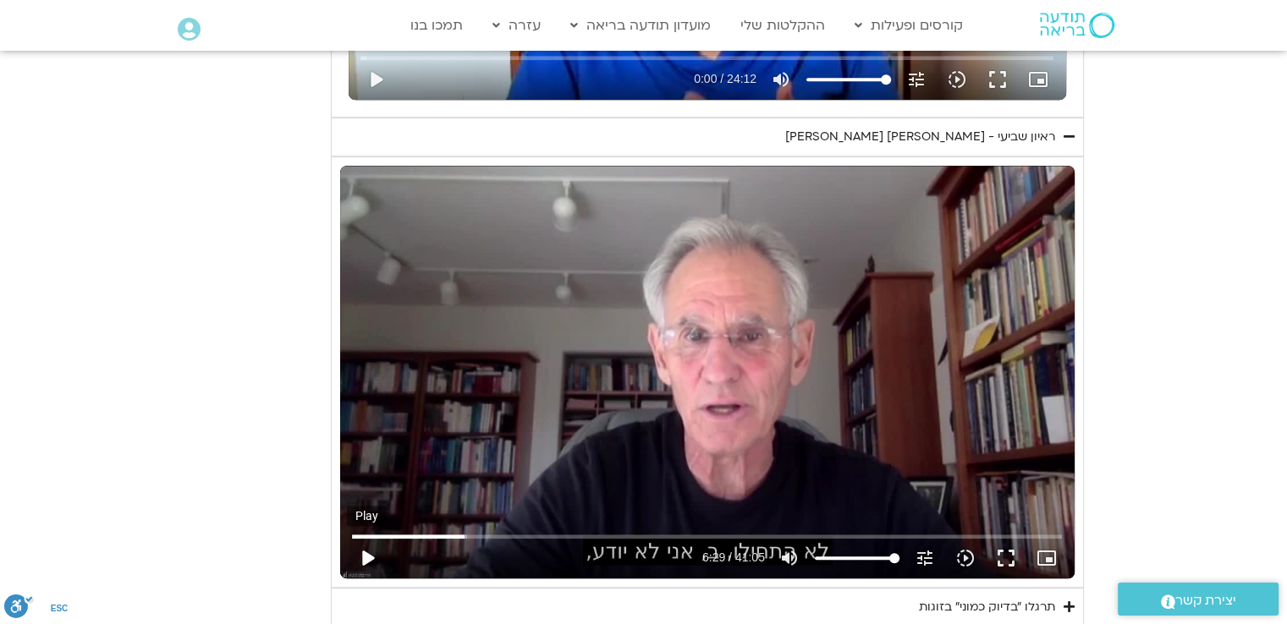
click at [364, 559] on button "play_arrow" at bounding box center [367, 558] width 41 height 41
type input "389.709709"
type input "3712.76"
type input "389.729683"
type input "3712.76"
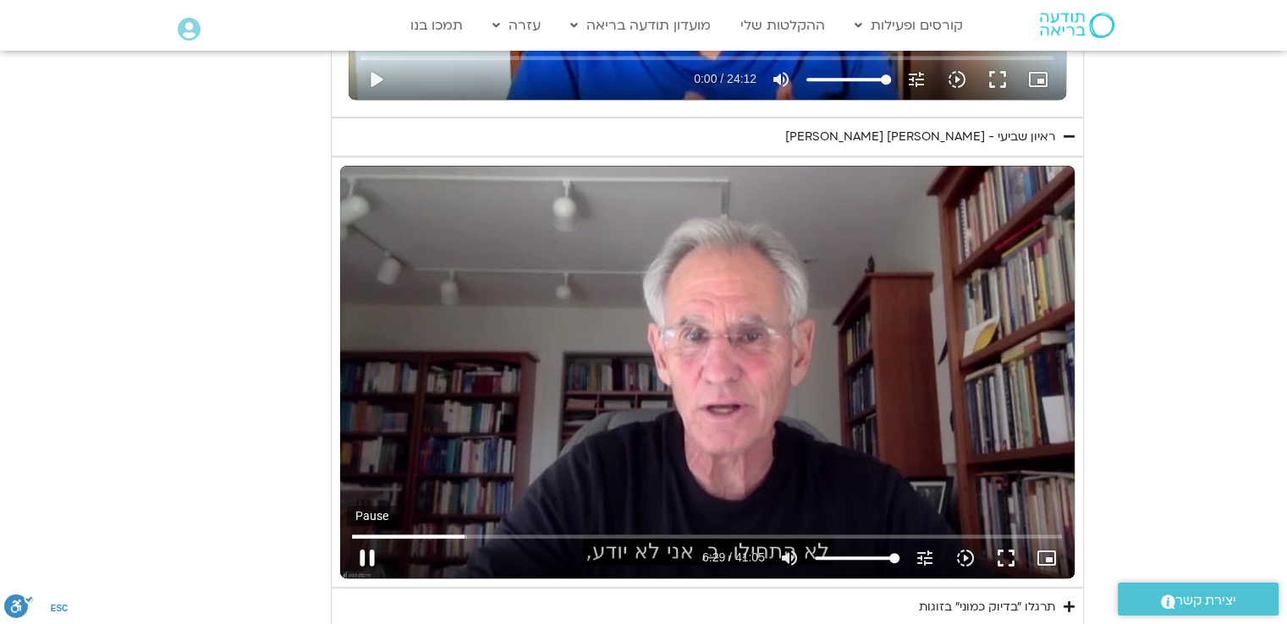
type input "389.845147"
type input "3712.76"
type input "389.976188"
type input "3712.76"
type input "390.107251"
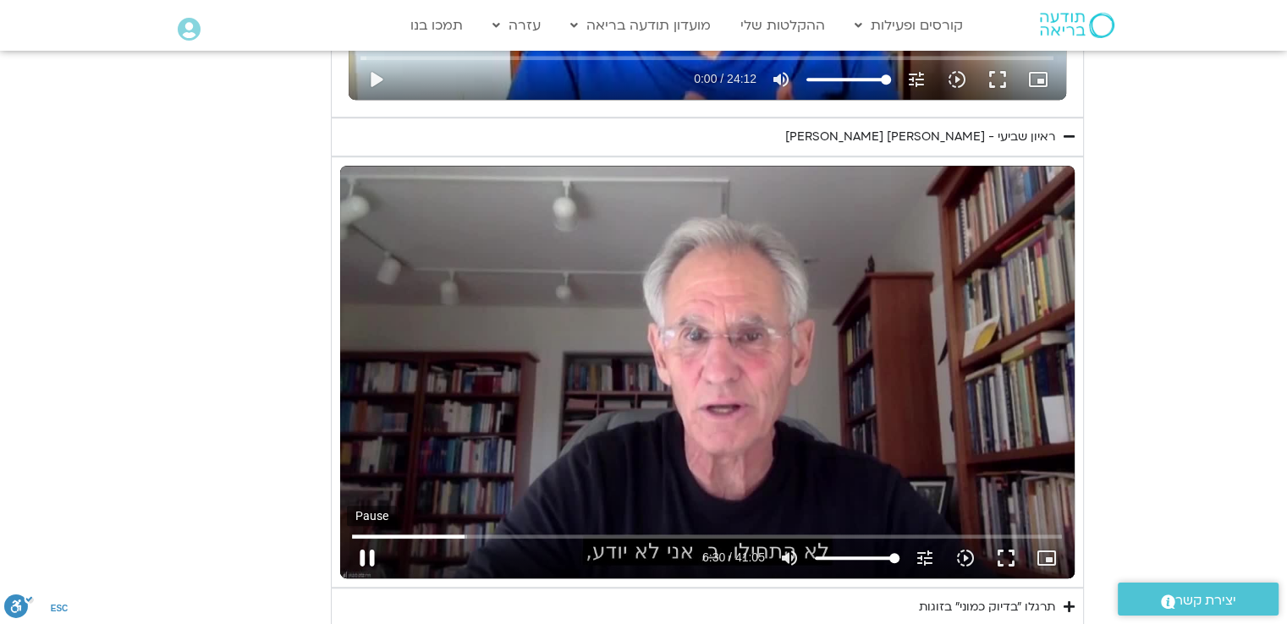
type input "3712.76"
type input "390.238173"
type input "3712.76"
type input "390.374008"
type input "3712.76"
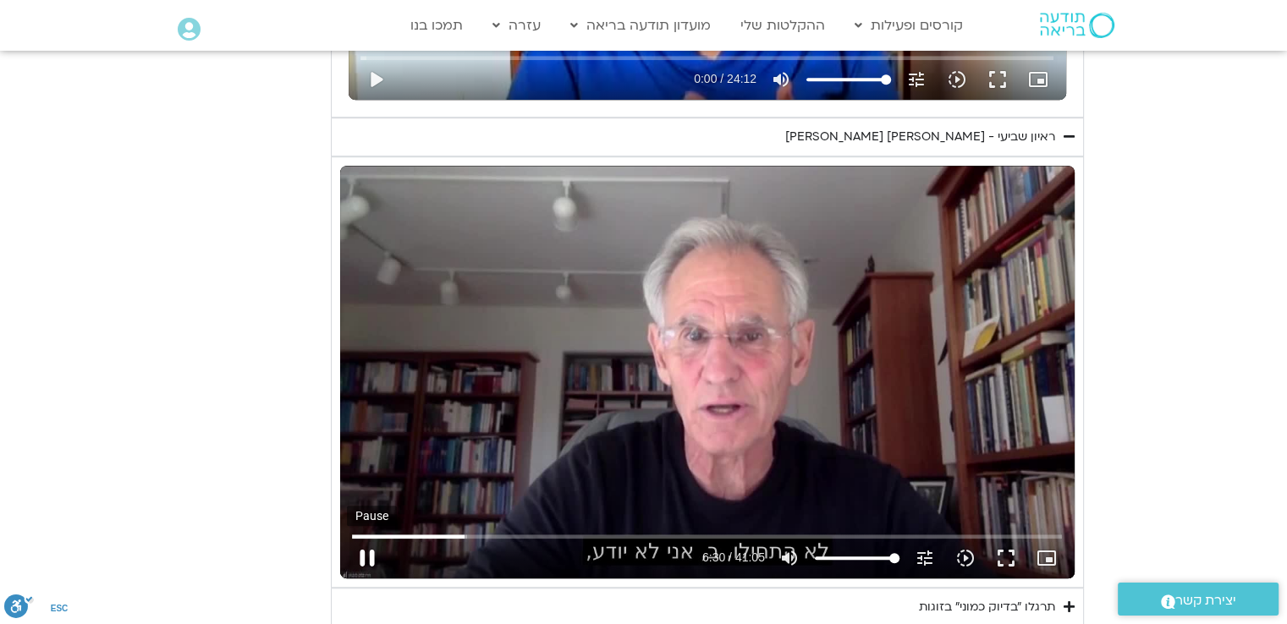
type input "390.505872"
type input "3712.76"
type input "390.635831"
type input "3712.76"
type input "390.771957"
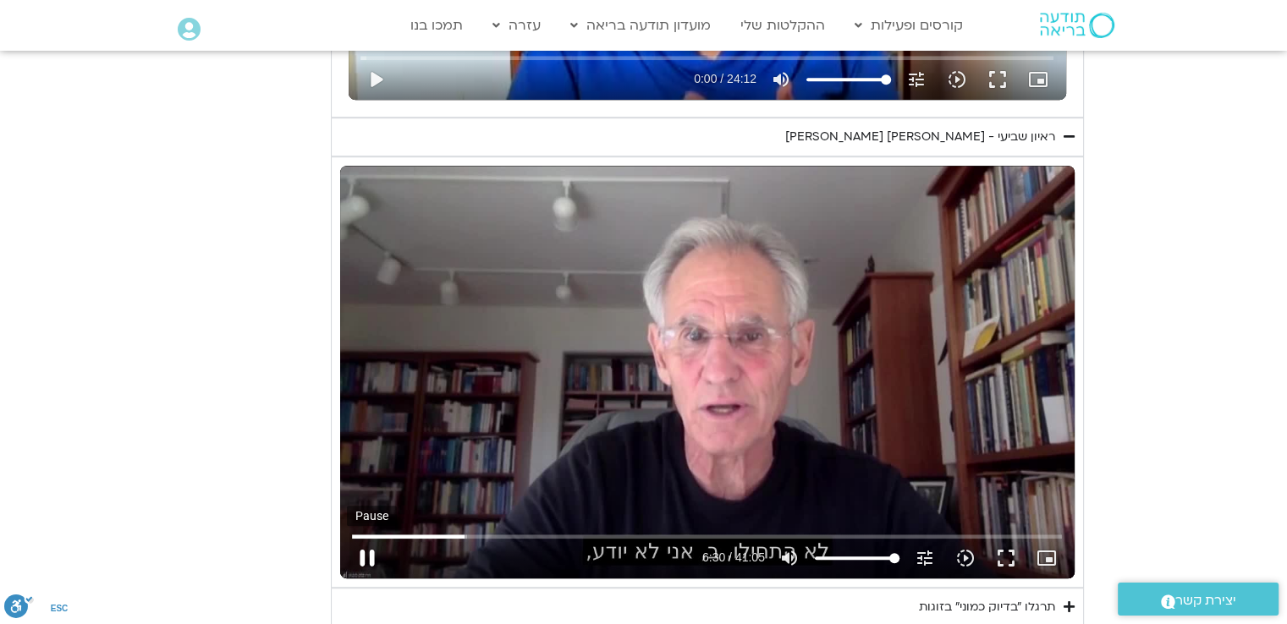
type input "3712.76"
type input "390.906035"
type input "3712.76"
type input "391.039695"
type input "3712.76"
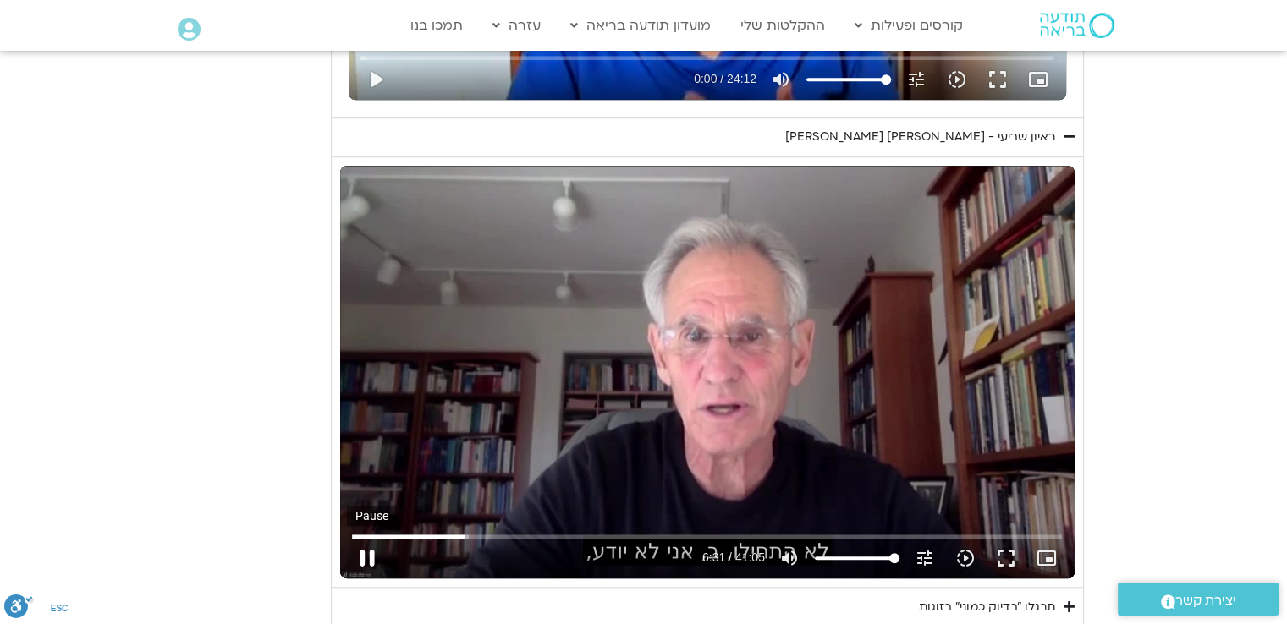
type input "391.16994"
type input "3712.76"
type input "391.304783"
type input "3712.76"
type input "391.438792"
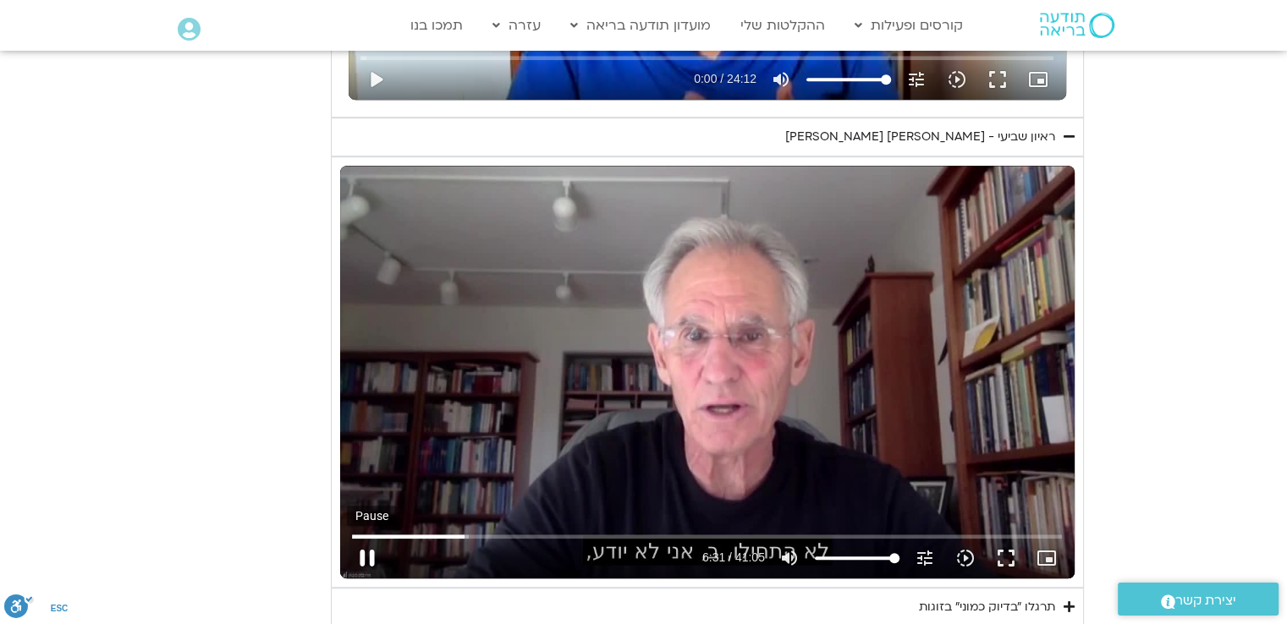
type input "3712.76"
type input "391.573092"
type input "3712.76"
type input "391.706262"
type input "3712.76"
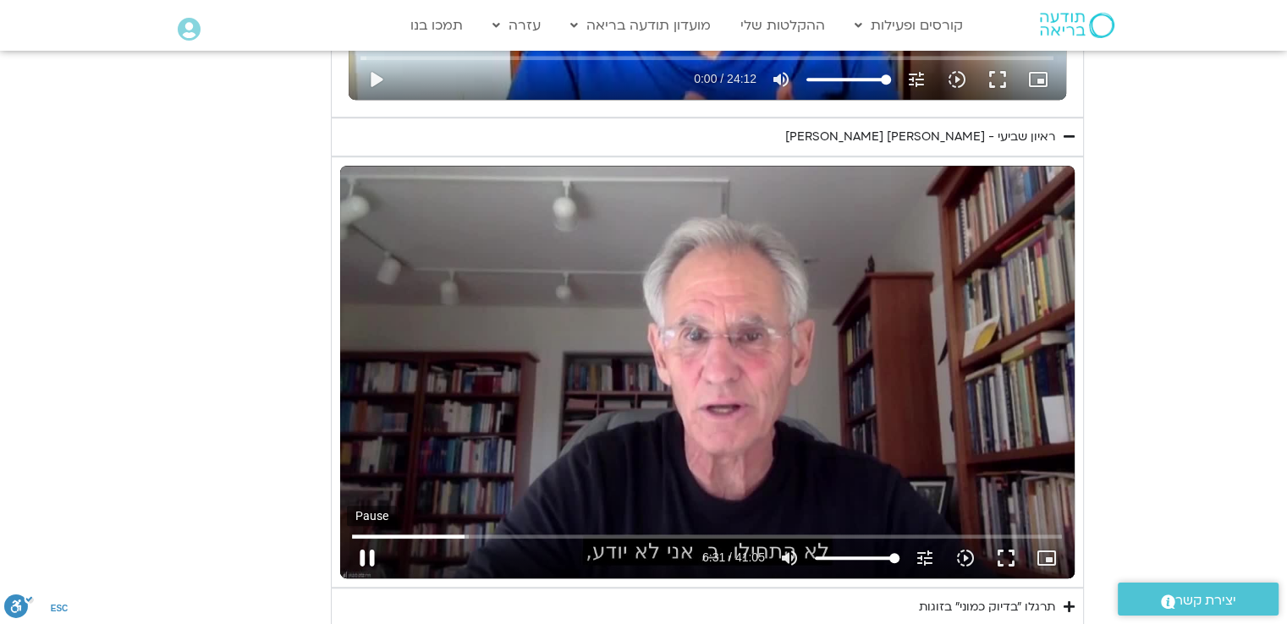
type input "391.838013"
type input "3712.76"
type input "391.970271"
type input "3712.76"
type input "392.102042"
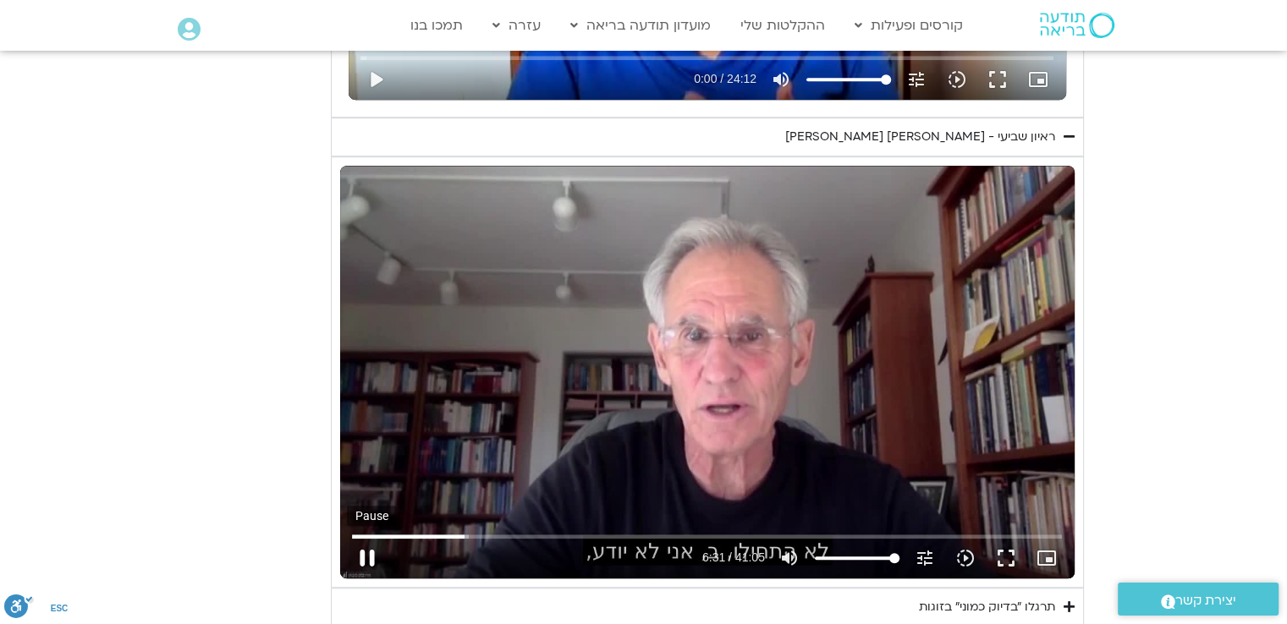
type input "3712.76"
type input "392.230092"
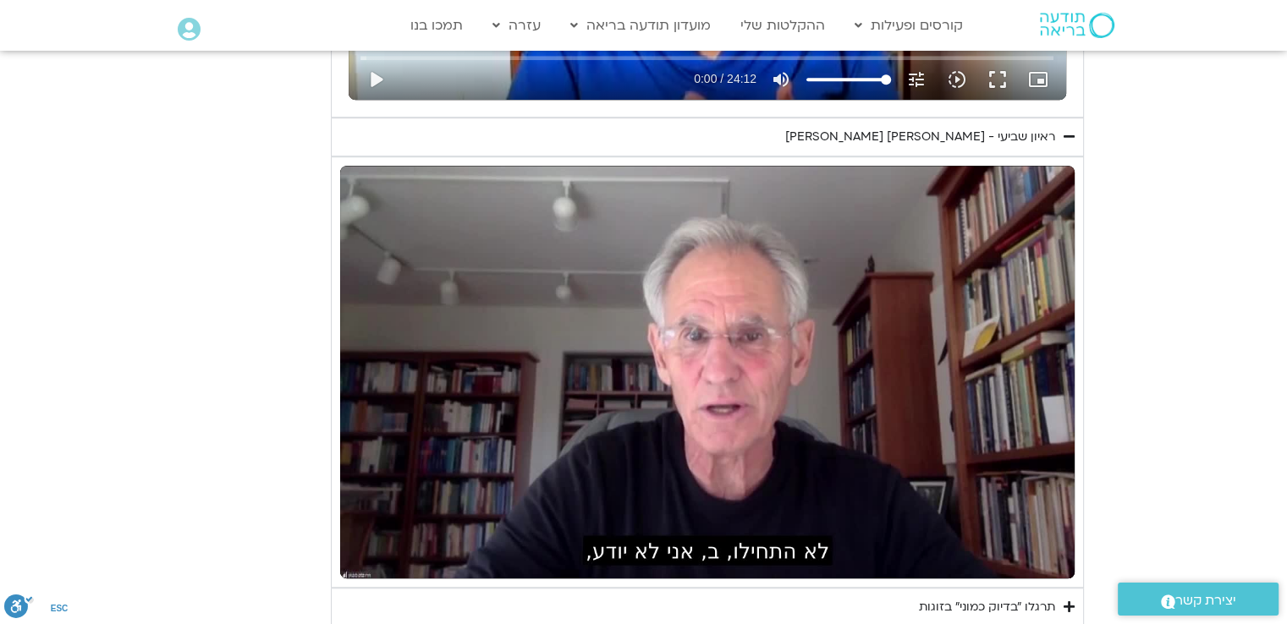
type input "3712.76"
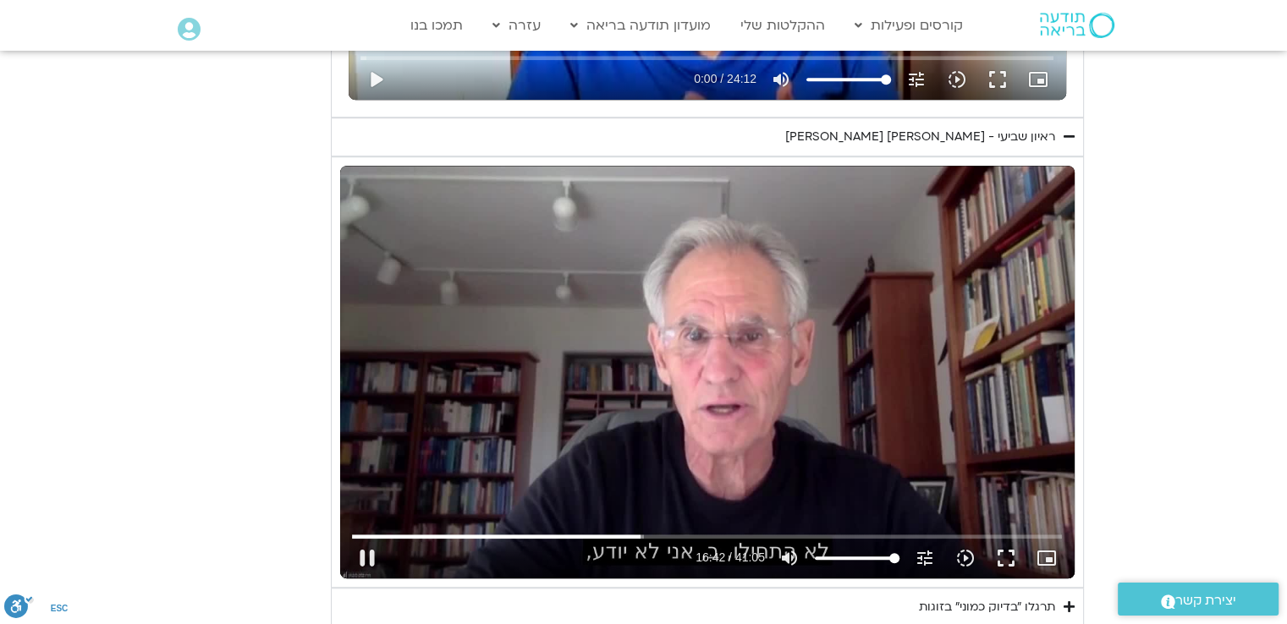
type input "1002.155642"
type input "3712.76"
type input "1002.170061"
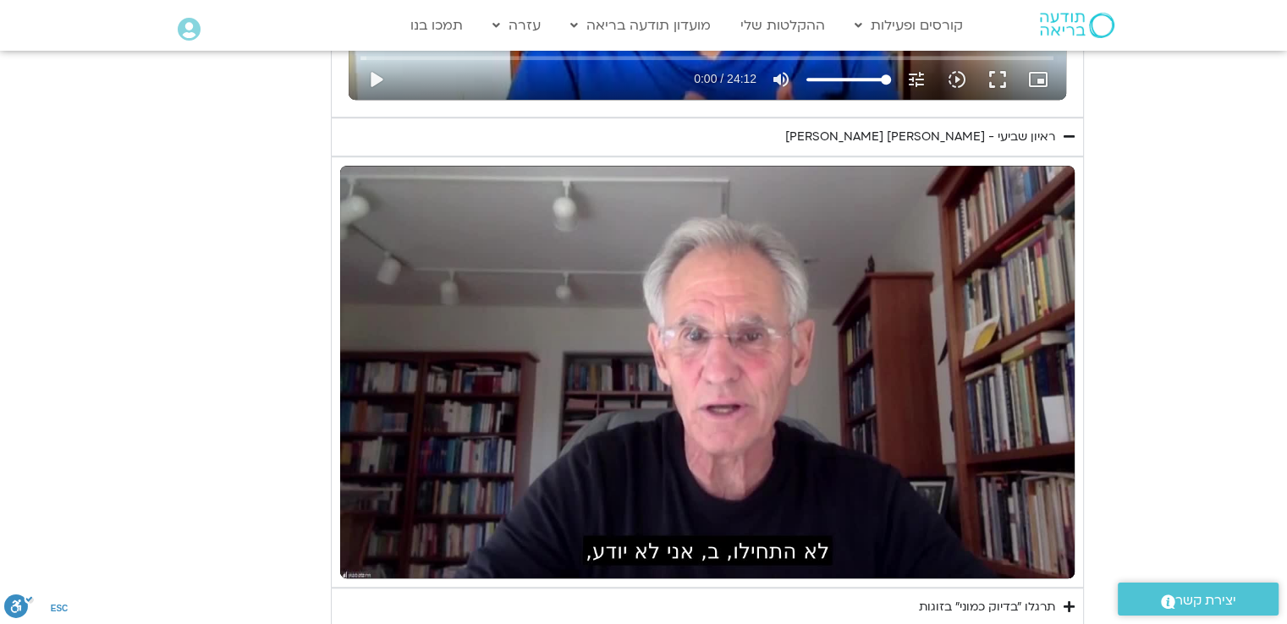
type input "3712.76"
type input "1208.166591"
type input "3712.76"
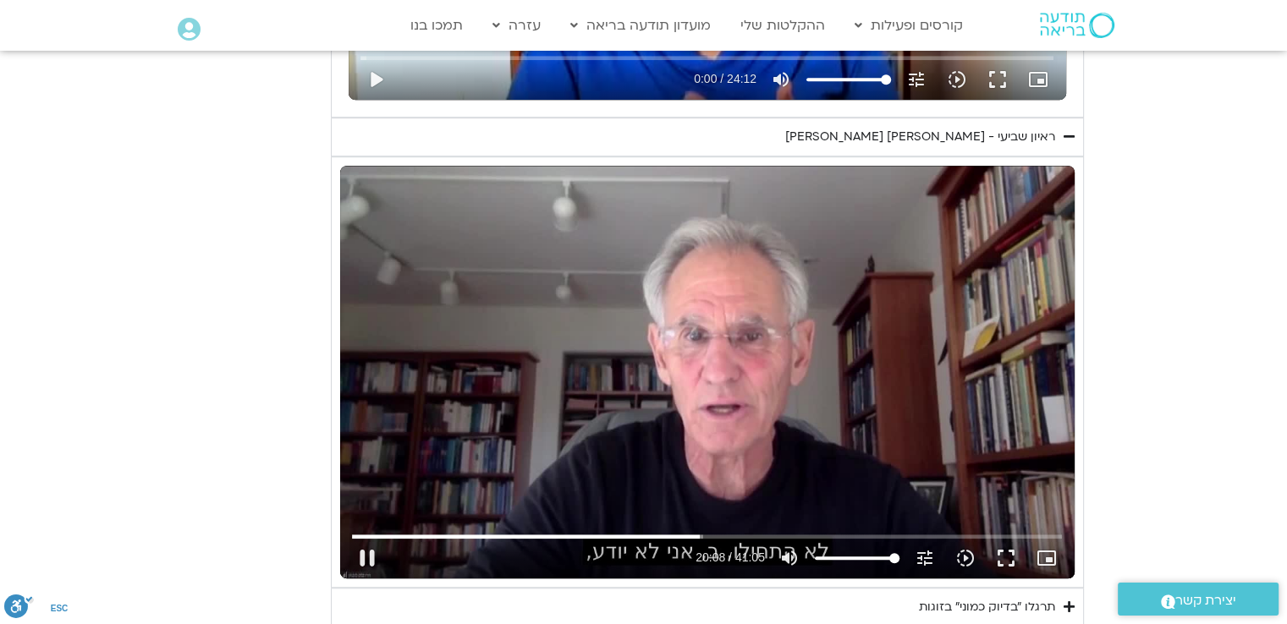
type input "1208.250906"
type input "3712.76"
type input "1208.403931"
type input "3712.76"
type input "1208.526544"
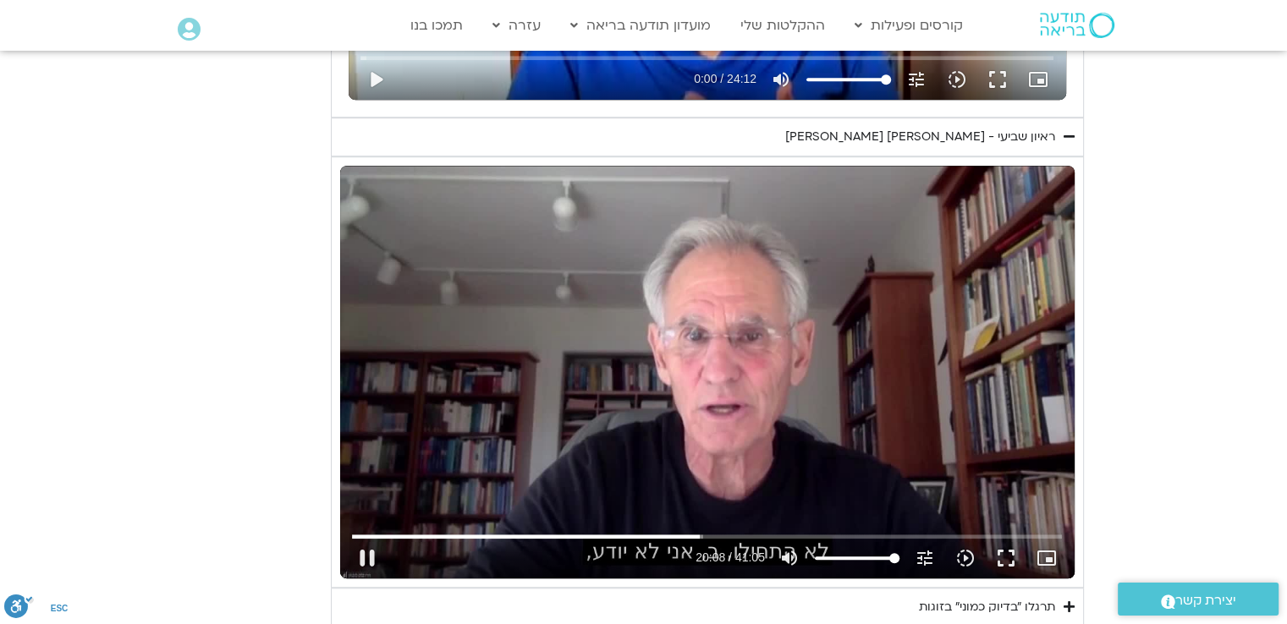
type input "3712.76"
type input "1208.659118"
type input "3712.76"
type input "1208.777023"
type input "3712.76"
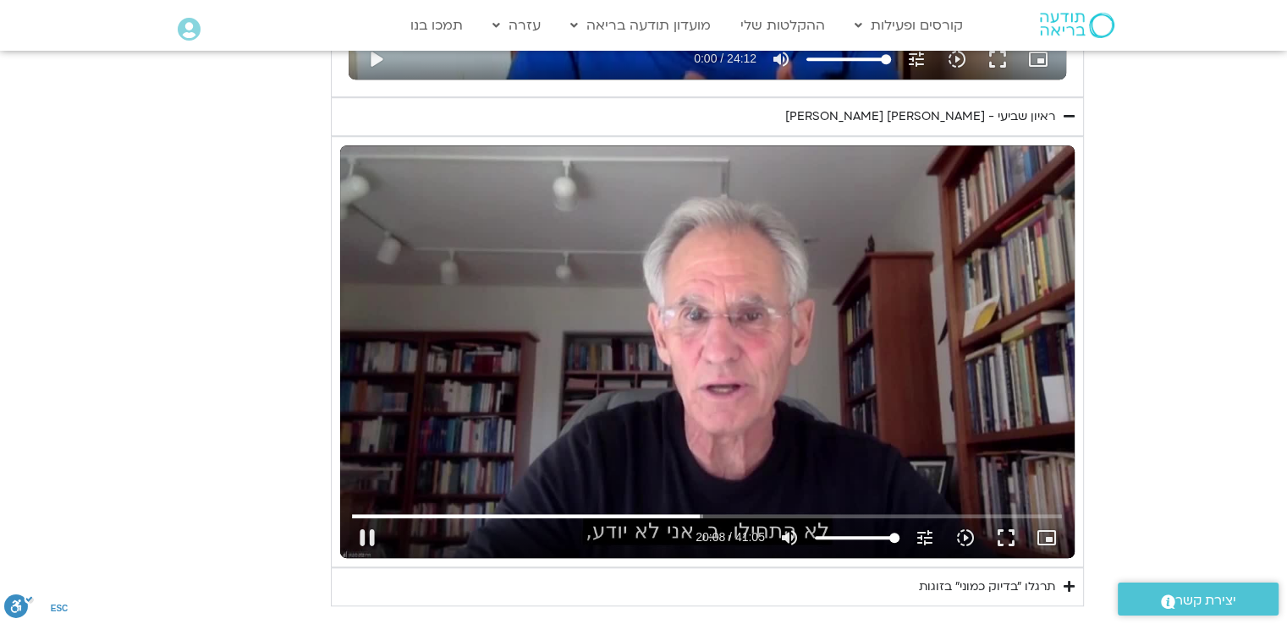
type input "1208.945557"
type input "3712.76"
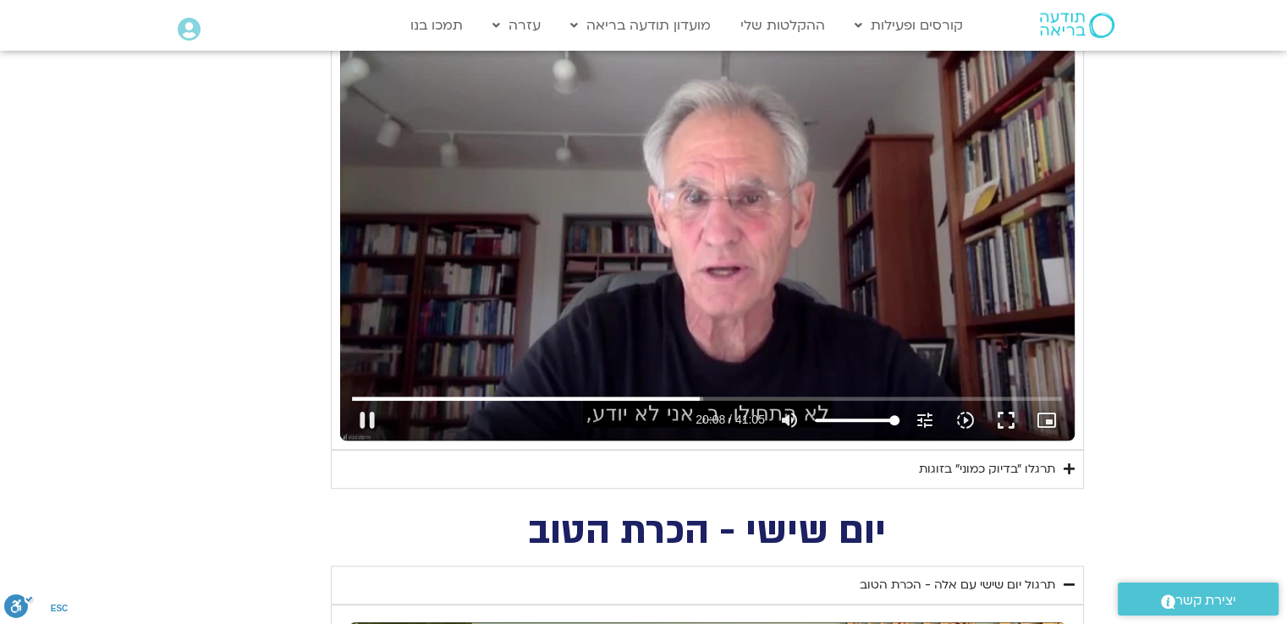
type input "1209.038228"
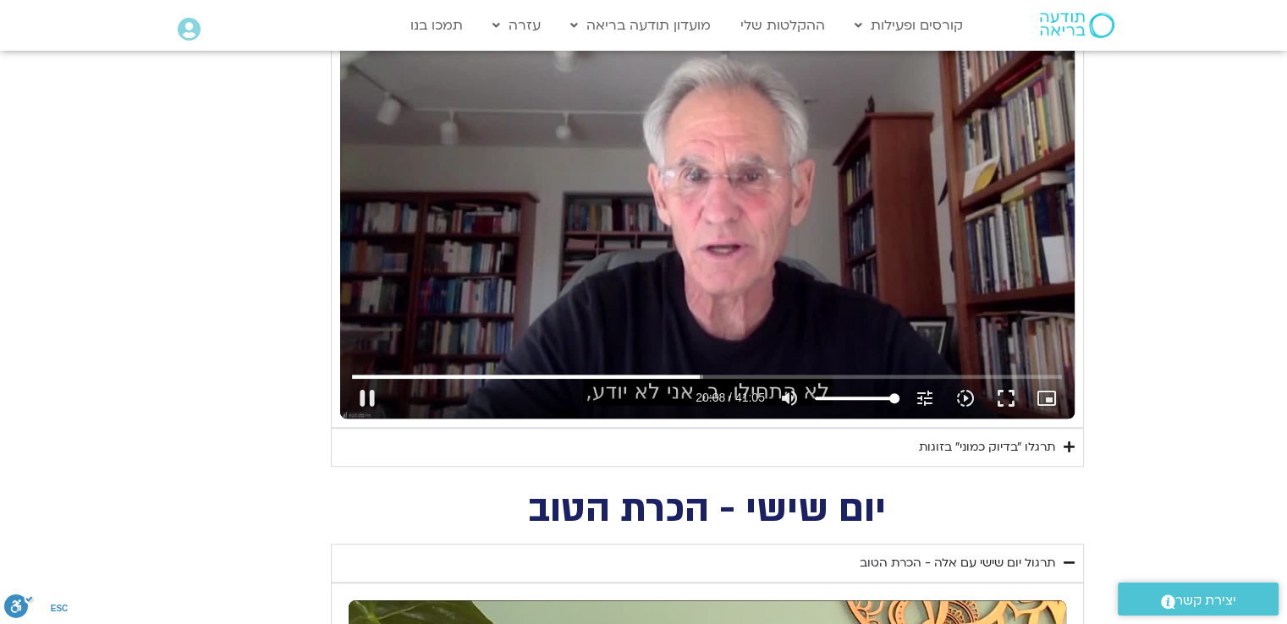
type input "3712.76"
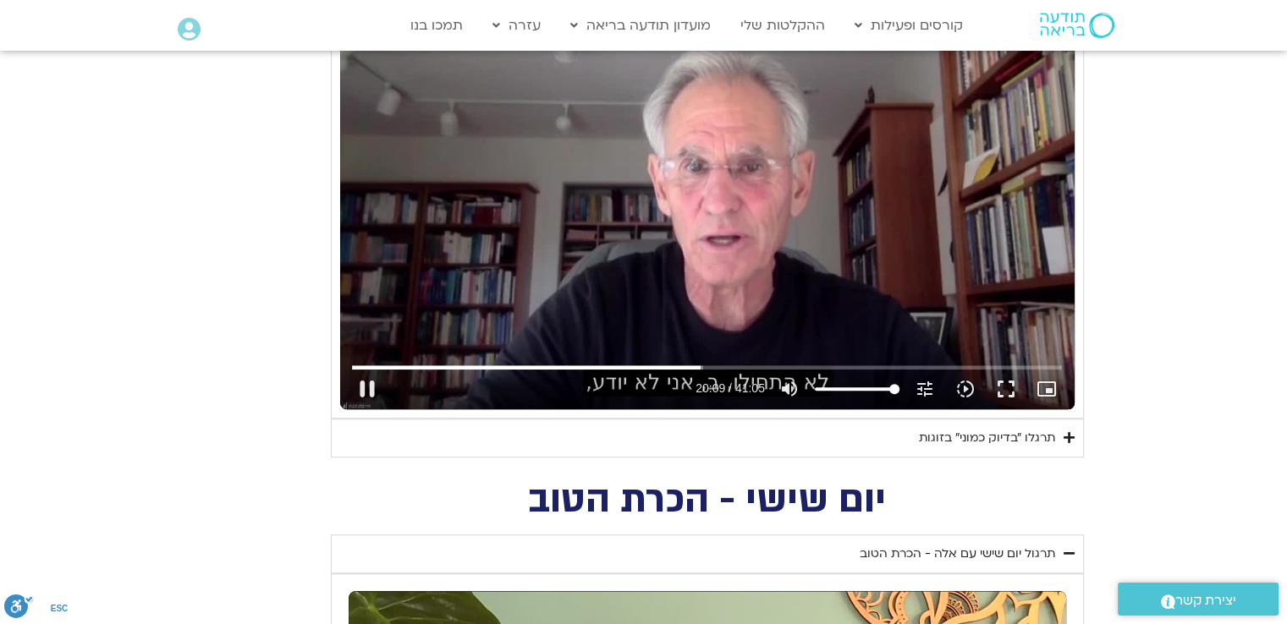
type input "1209.167341"
type input "3712.76"
type input "1209.279902"
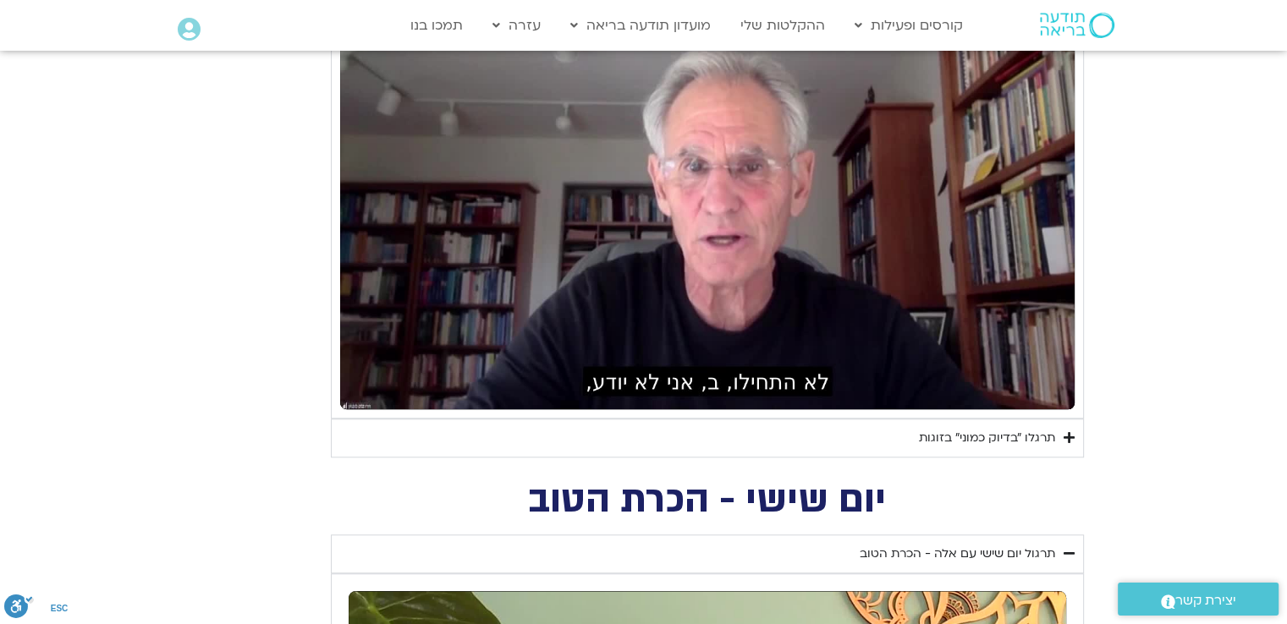
type input "3712.76"
type input "1209.574642"
type input "3712.76"
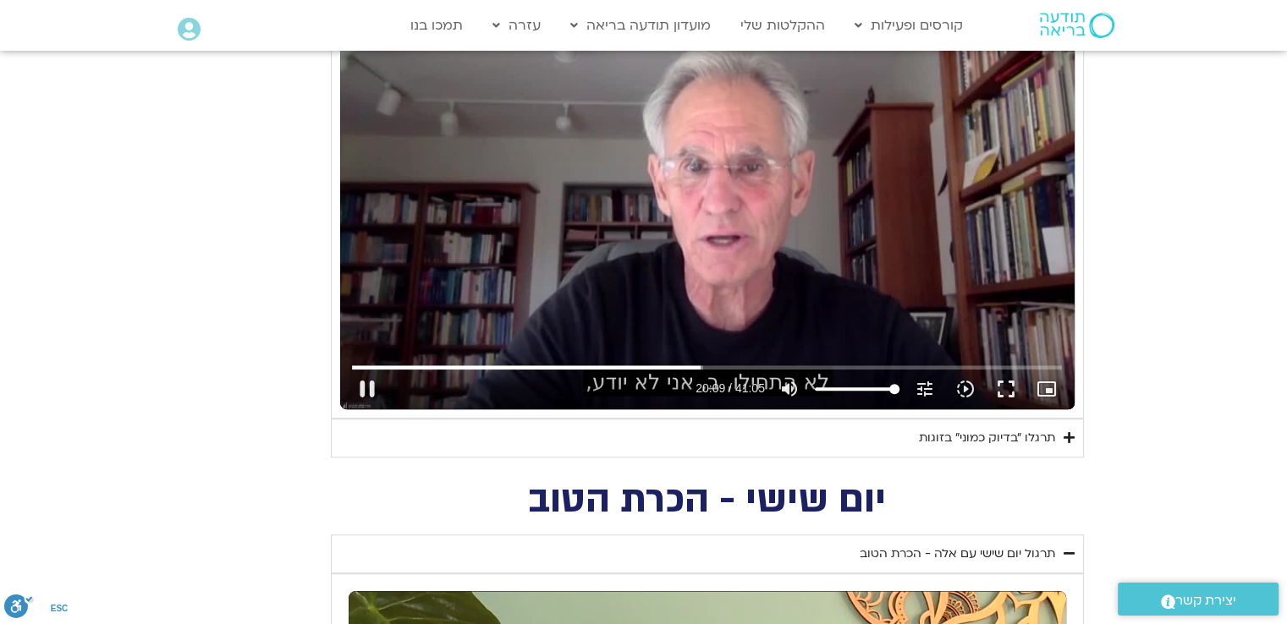
type input "1209.706401"
type input "3712.76"
type input "1209.841086"
type input "3712.76"
type input "1209.991882"
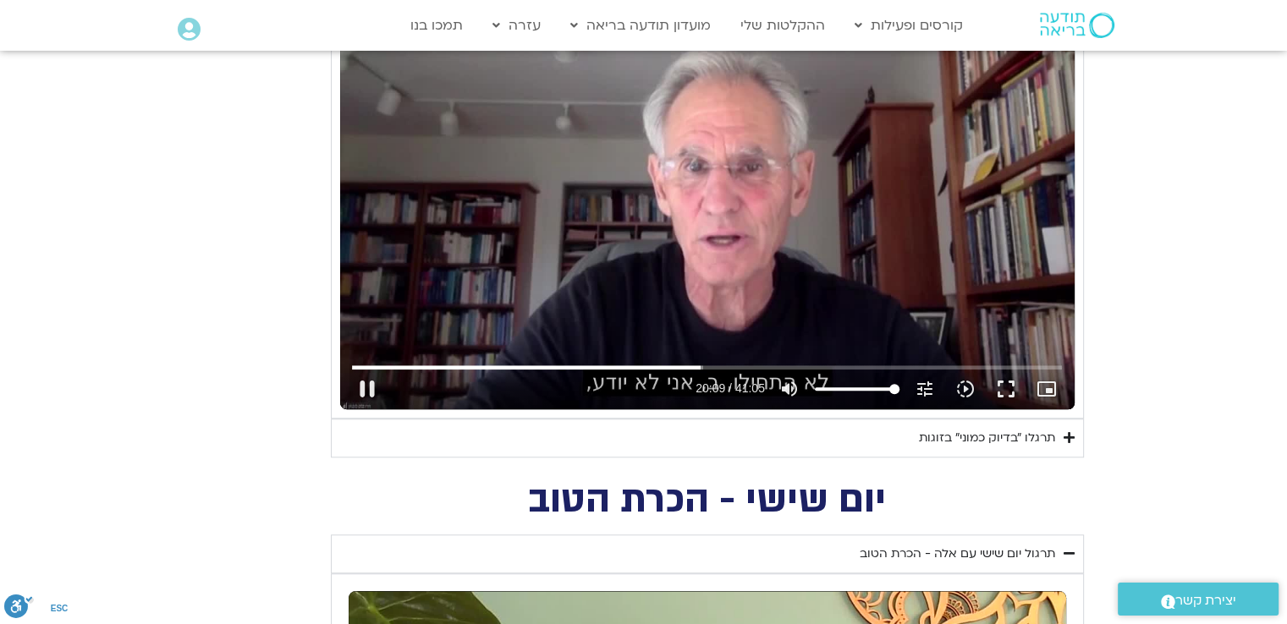
type input "3712.76"
type input "1210.095306"
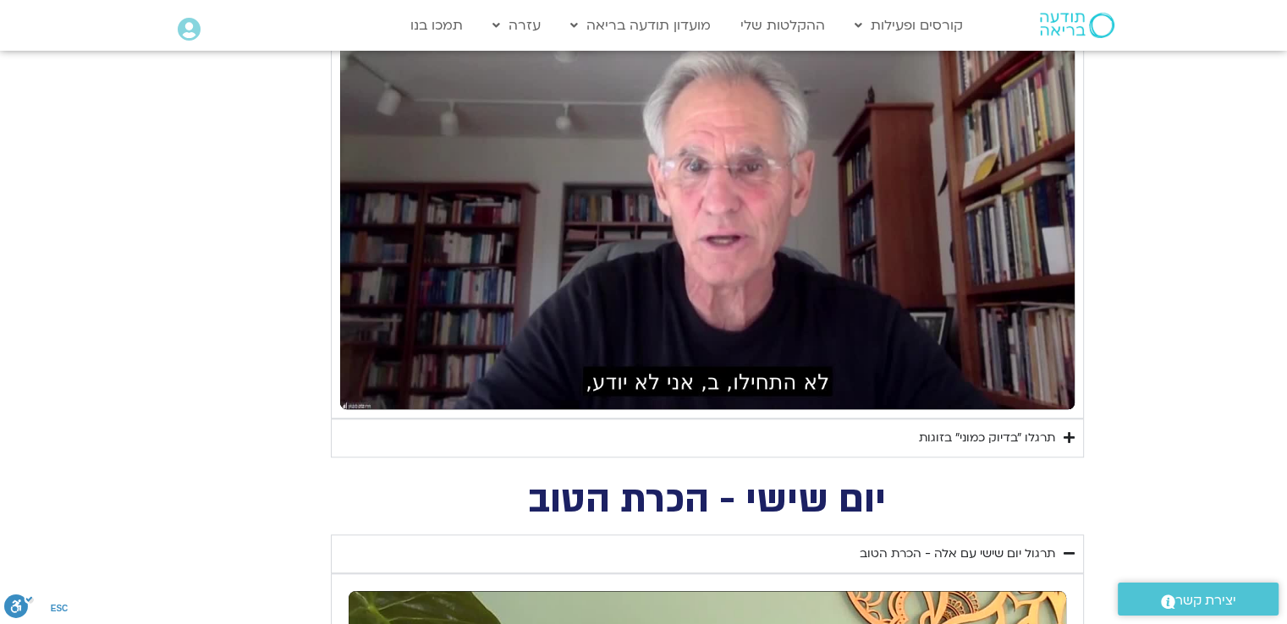
type input "3712.76"
type input "1210.364212"
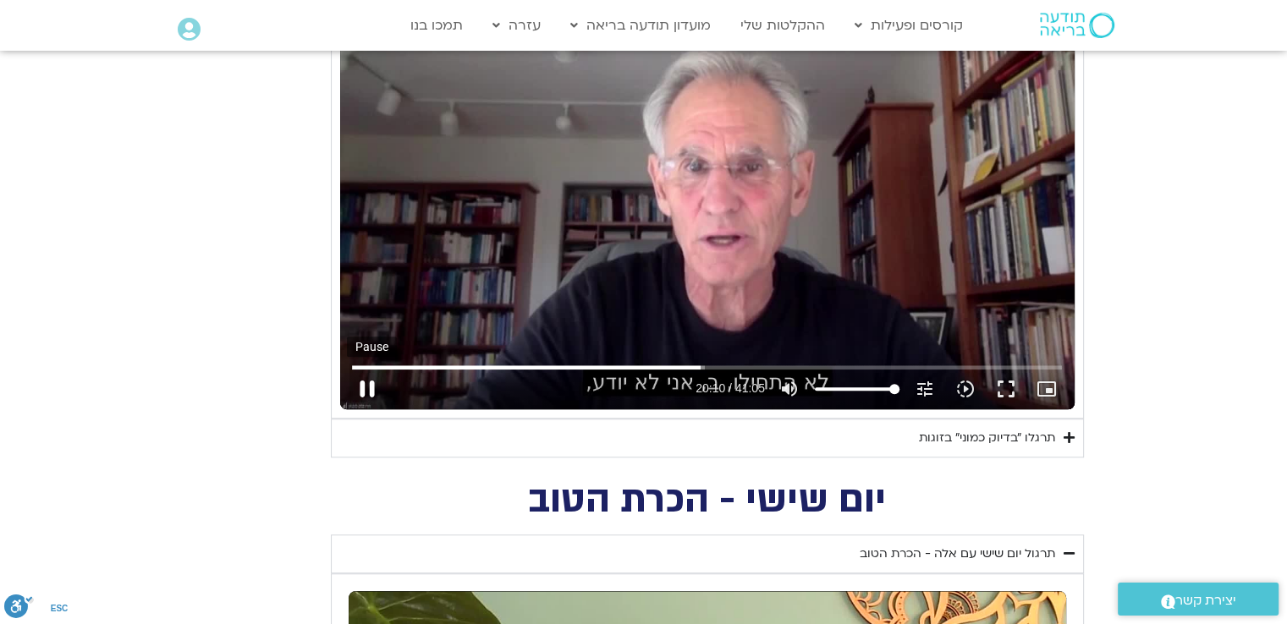
type input "3712.76"
type input "1210.512191"
type input "3712.76"
type input "1210.622315"
type input "3712.76"
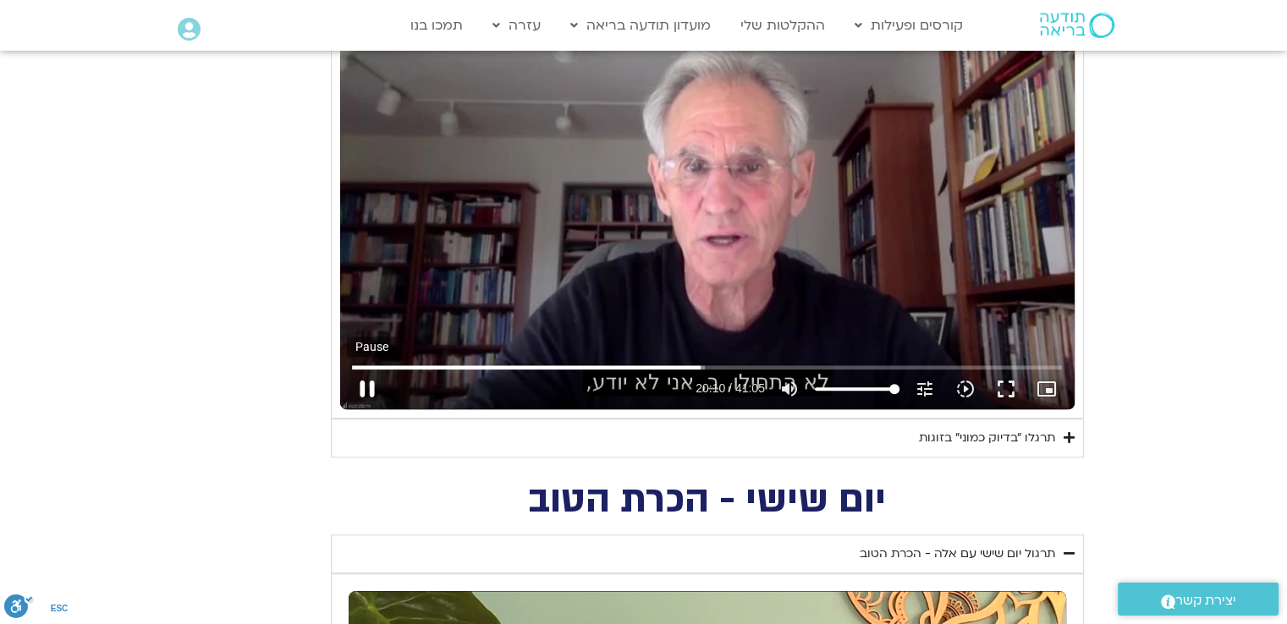
type input "1210.749523"
type input "3712.76"
type input "1210.889105"
type input "3712.76"
type input "1211.014895"
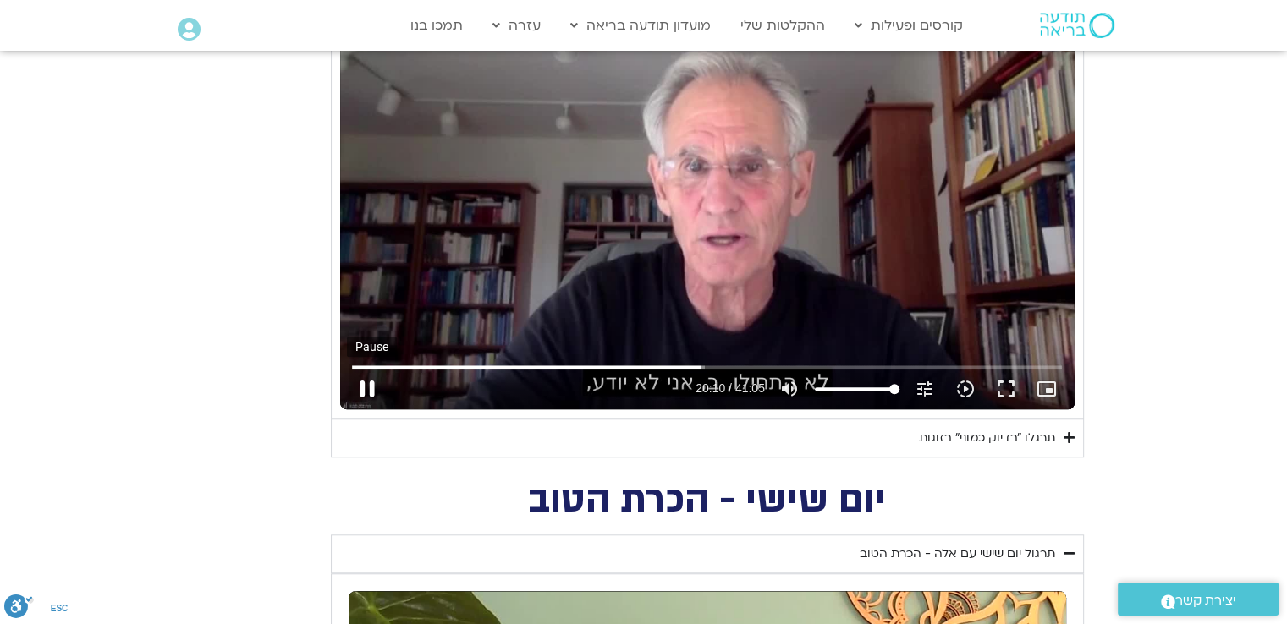
type input "3712.76"
type input "1211.155073"
type input "3712.76"
type input "1211.294348"
type input "3712.76"
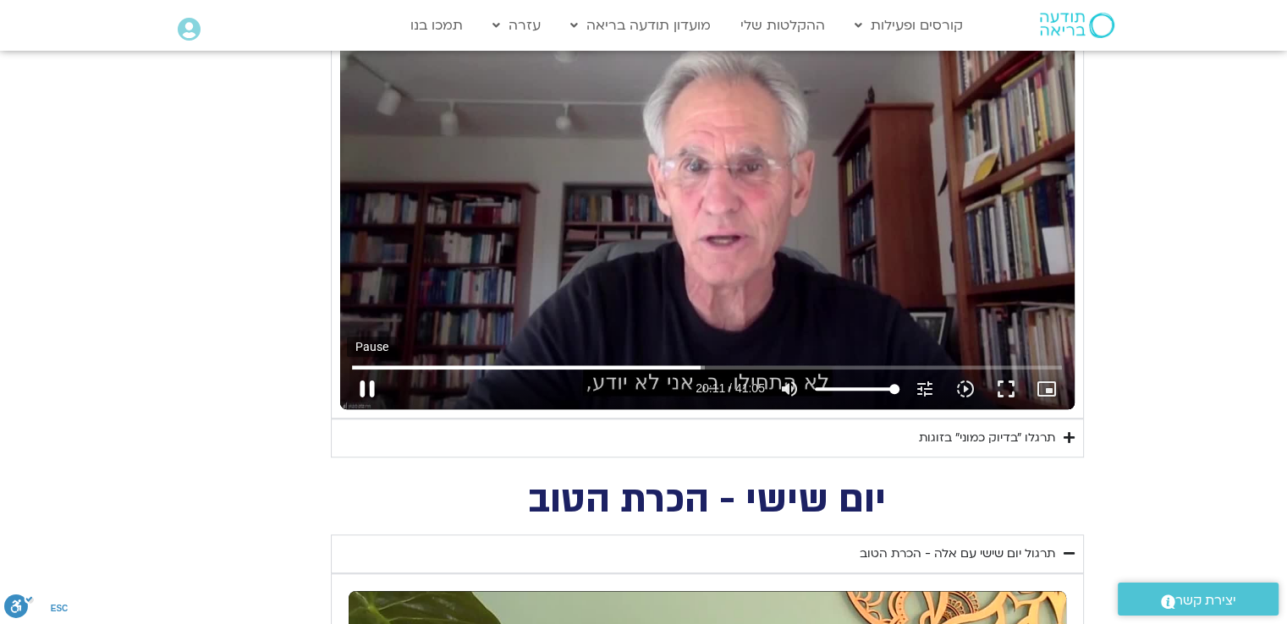
type input "1211.432965"
type input "3712.76"
type input "1211.570998"
type input "3712.76"
click at [365, 386] on button "pause" at bounding box center [367, 389] width 41 height 41
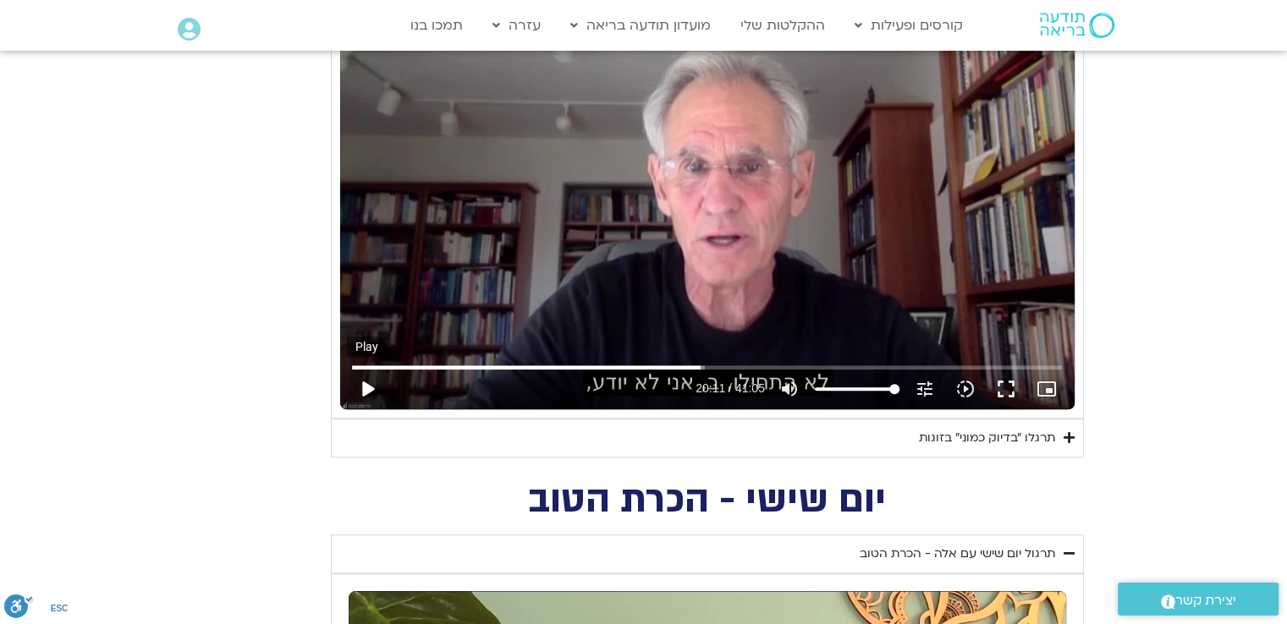
type input "1211.614137"
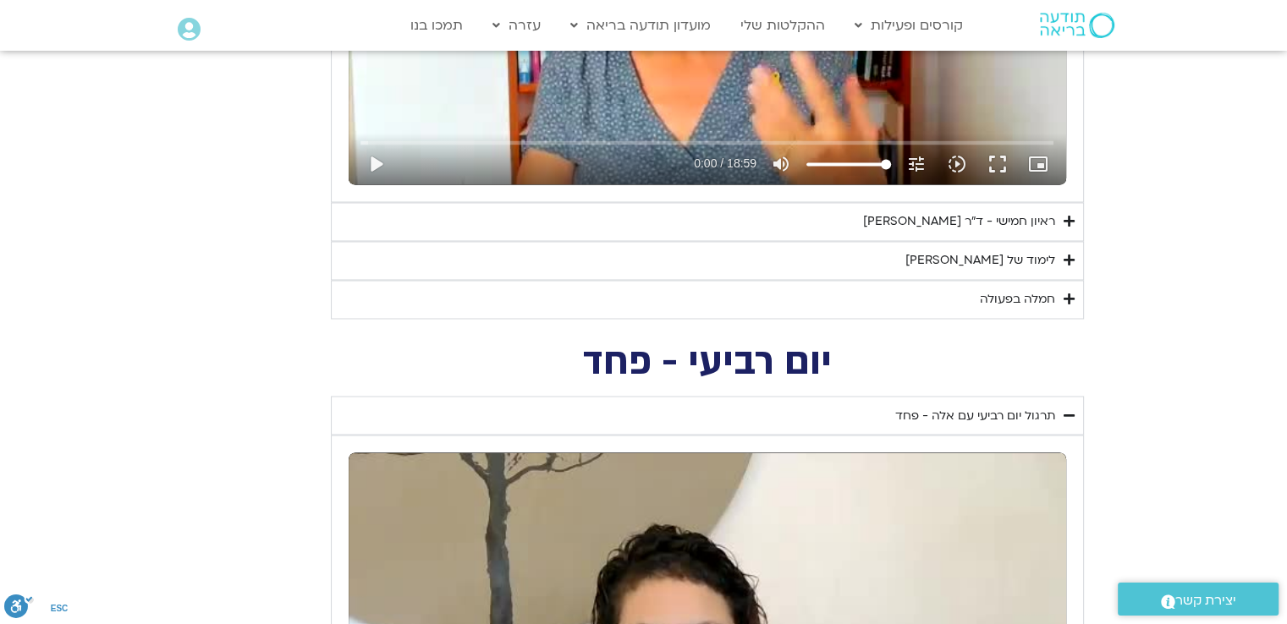
scroll to position [2876, 0]
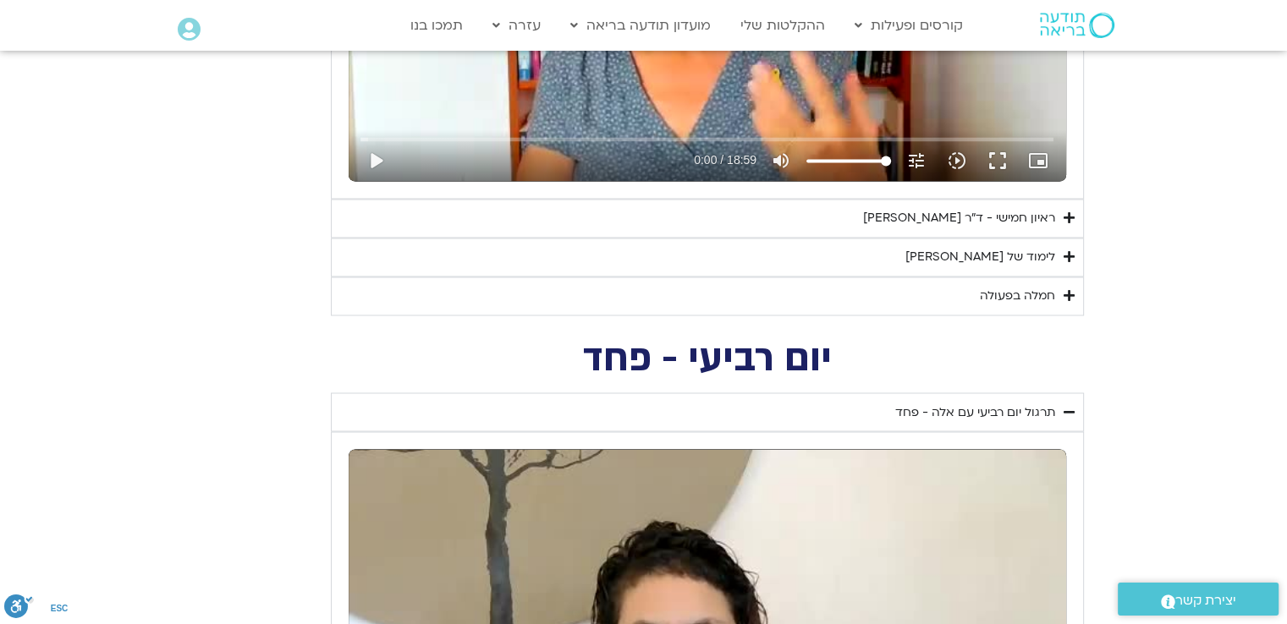
click at [1028, 247] on div "לימוד של [PERSON_NAME]" at bounding box center [980, 257] width 150 height 20
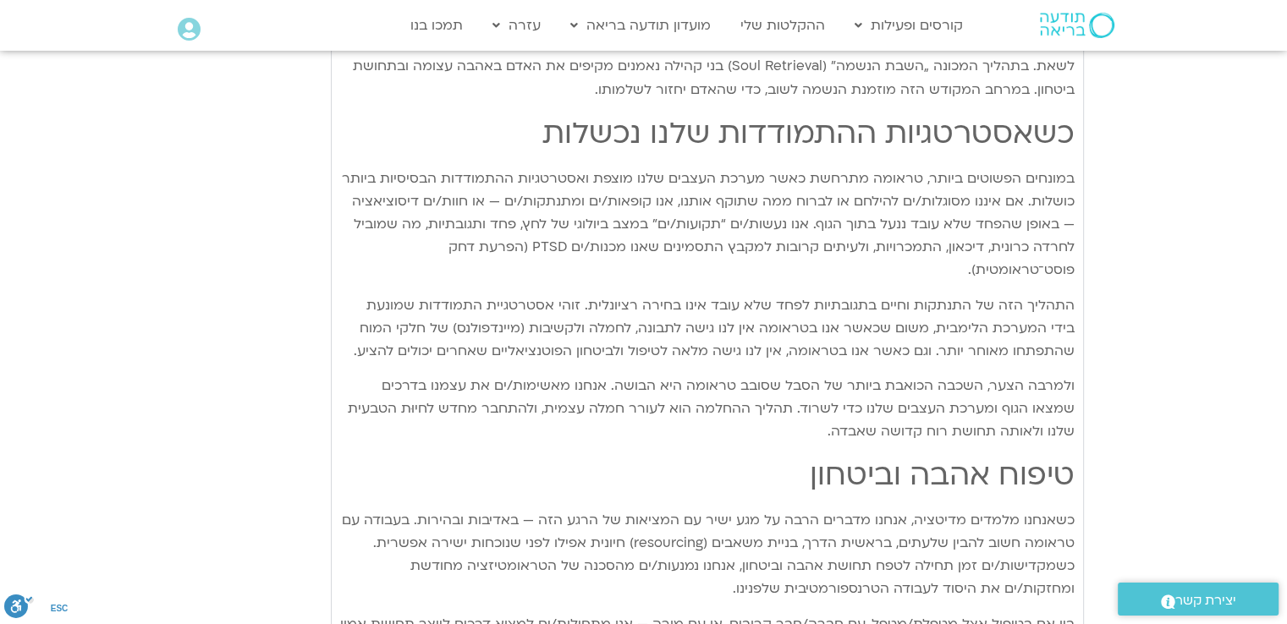
scroll to position [2791, 0]
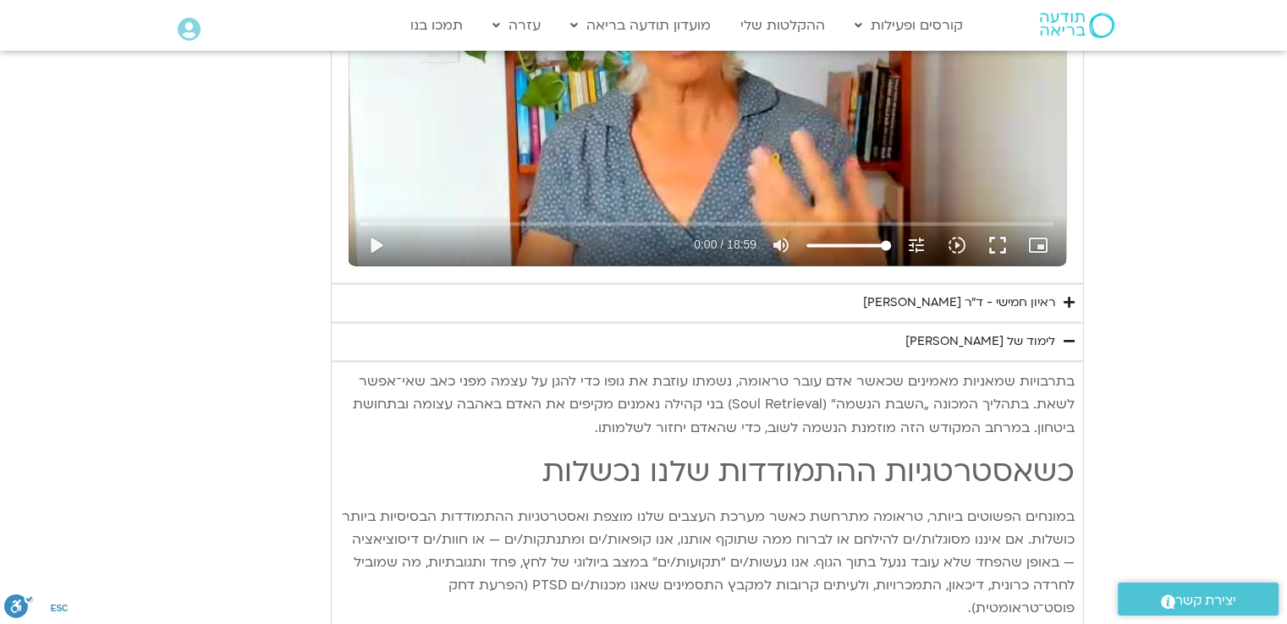
click at [1072, 343] on icon "Accordion. Open links with Enter or Space, close with Escape, and navigate with…" at bounding box center [1068, 341] width 11 height 13
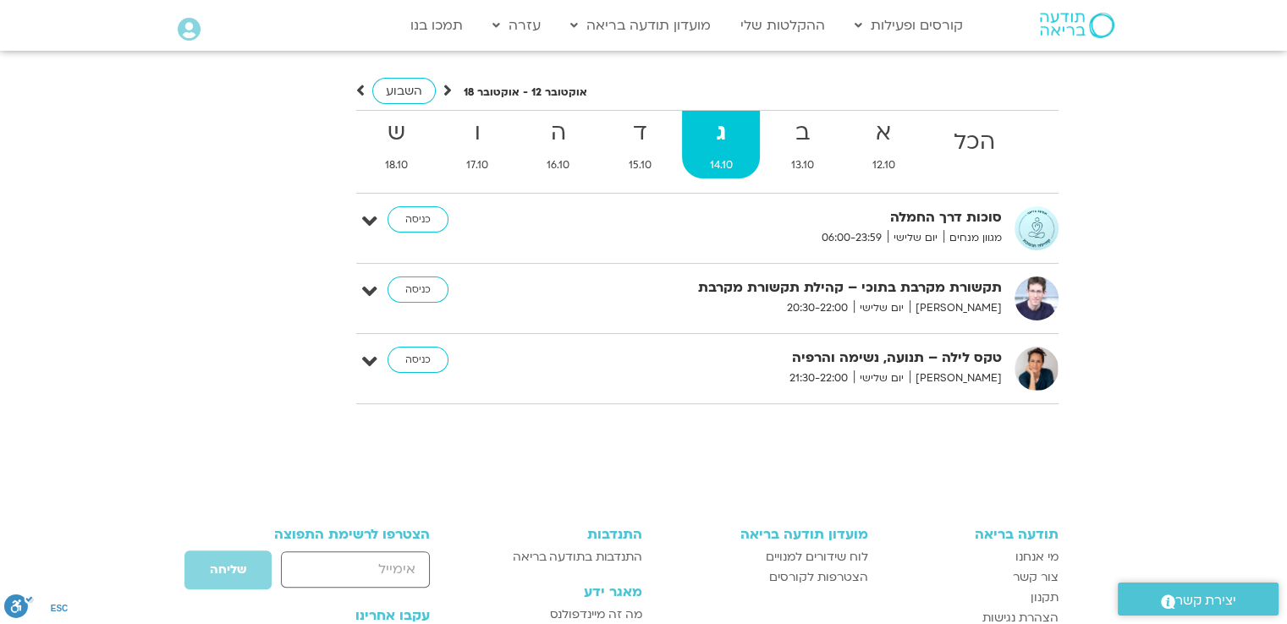
scroll to position [6636, 0]
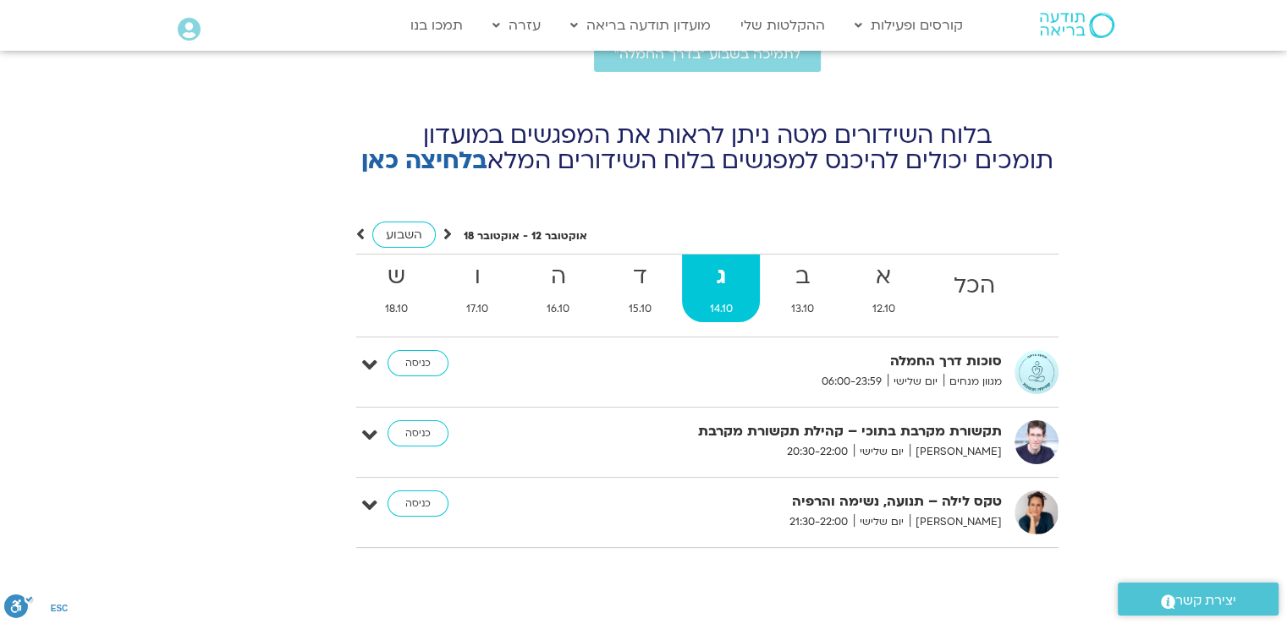
type input "3712.76"
